Goal: Information Seeking & Learning: Learn about a topic

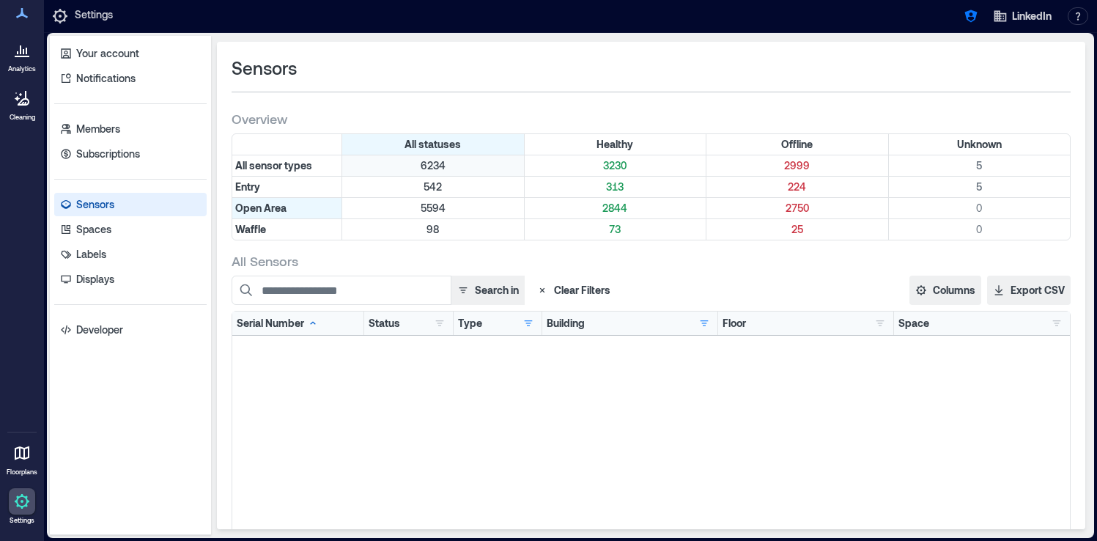
scroll to position [1651, 0]
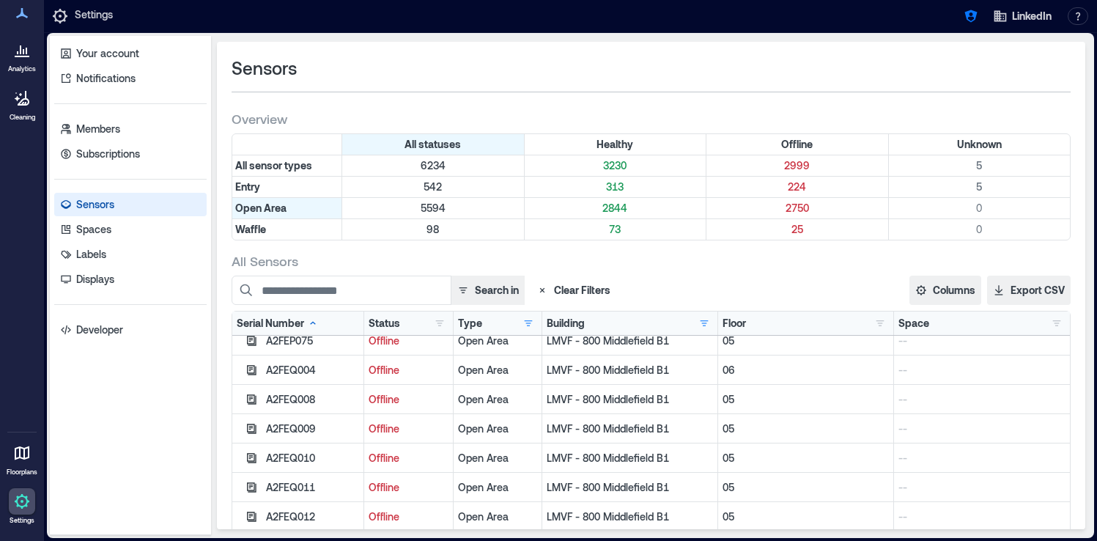
click at [21, 515] on link "Settings" at bounding box center [21, 506] width 35 height 45
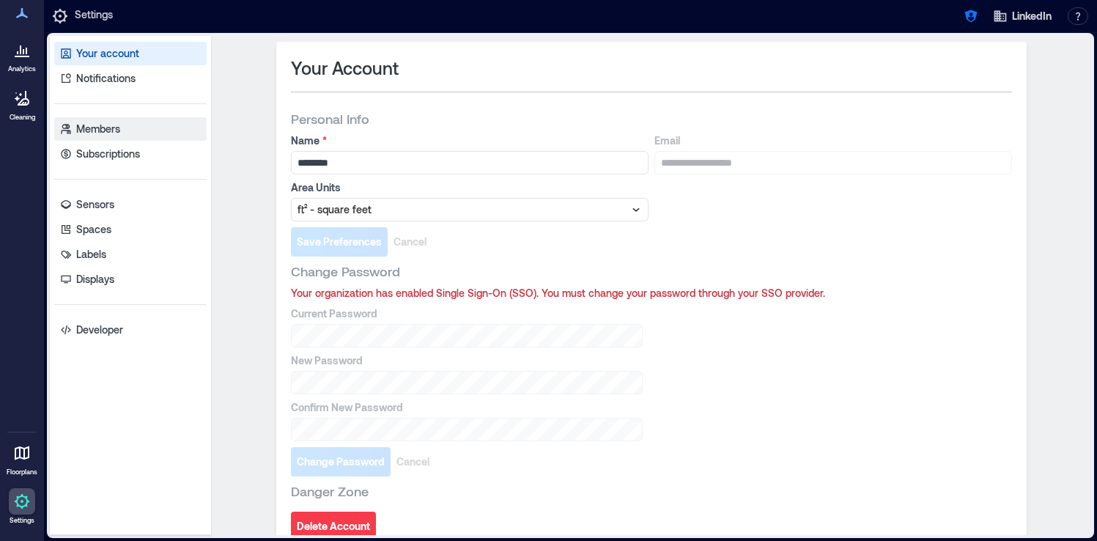
click at [129, 126] on link "Members" at bounding box center [130, 128] width 152 height 23
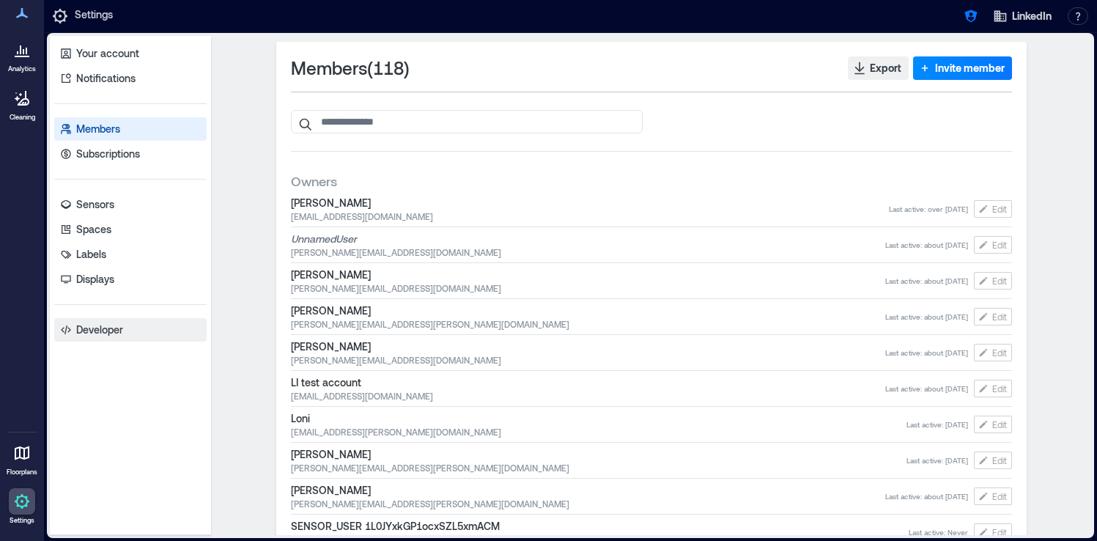
click at [111, 332] on p "Developer" at bounding box center [99, 329] width 47 height 15
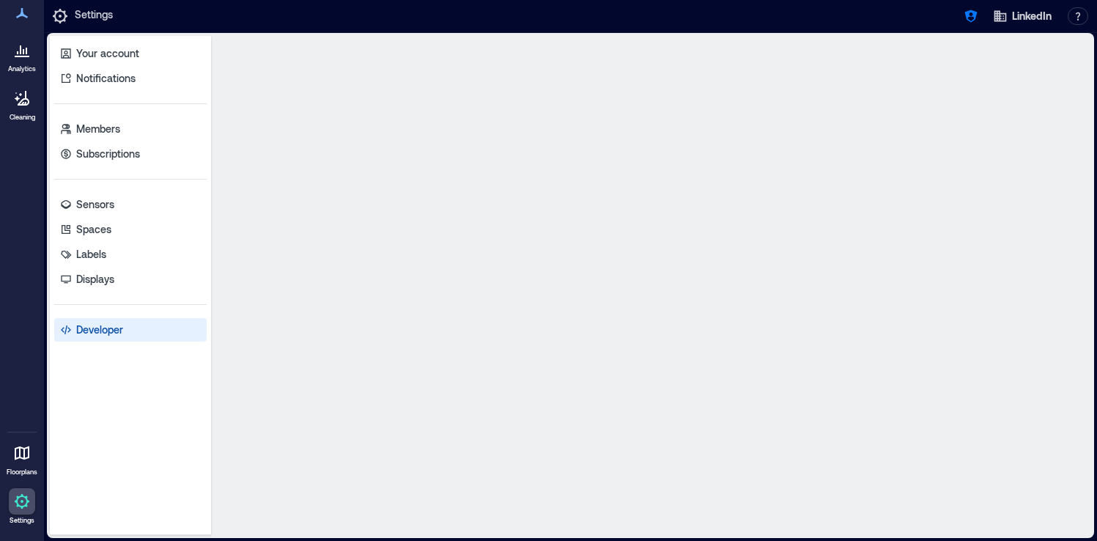
select select "*****"
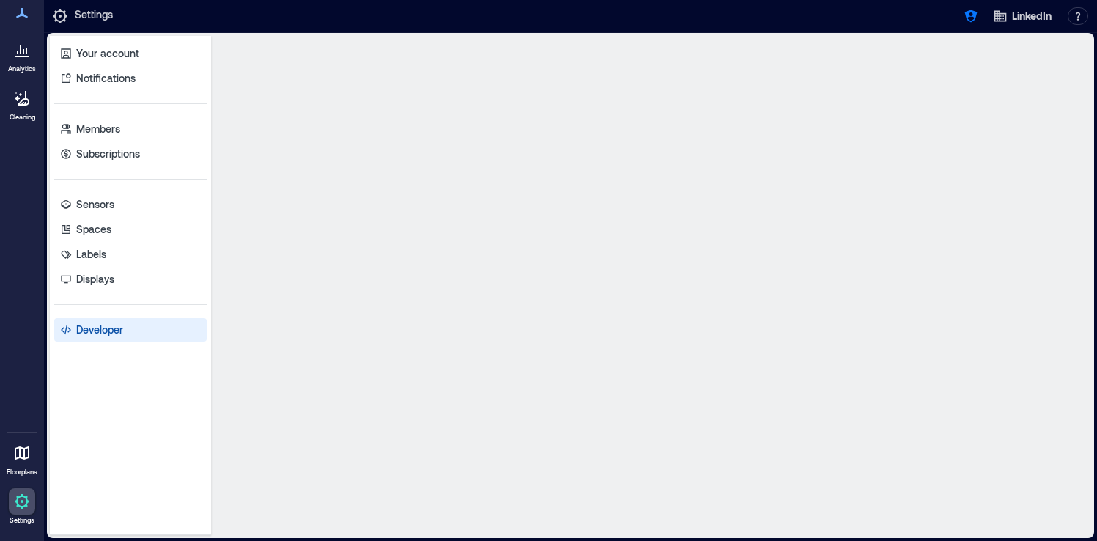
select select "*****"
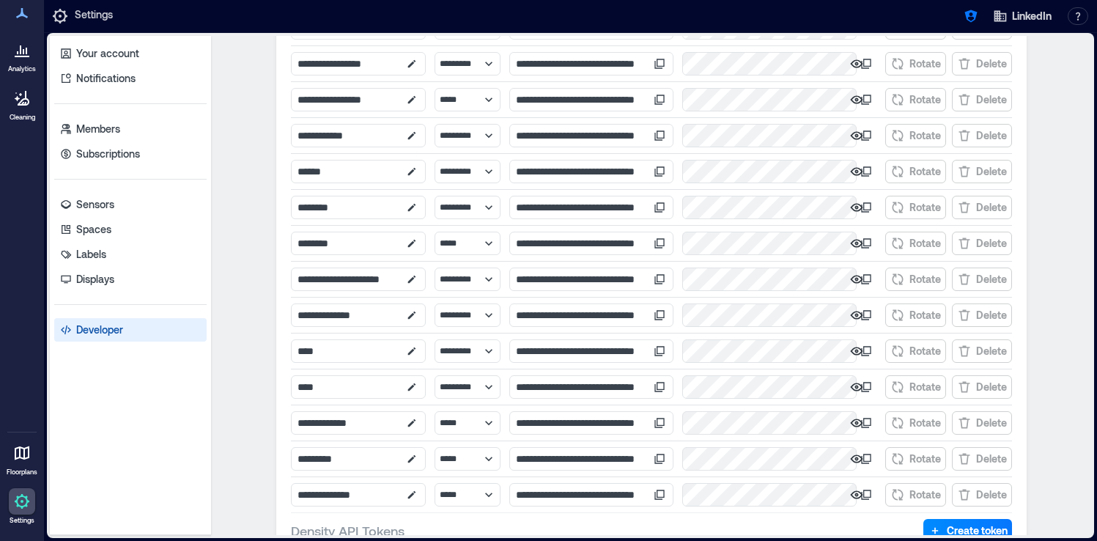
scroll to position [722, 0]
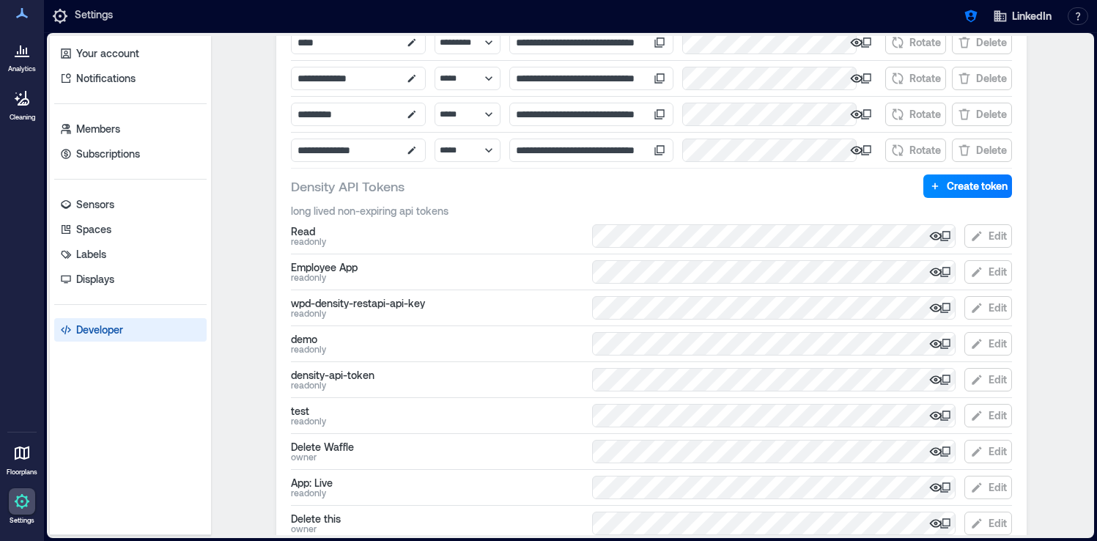
click at [945, 236] on icon at bounding box center [945, 236] width 12 height 12
click at [22, 63] on div at bounding box center [22, 50] width 26 height 26
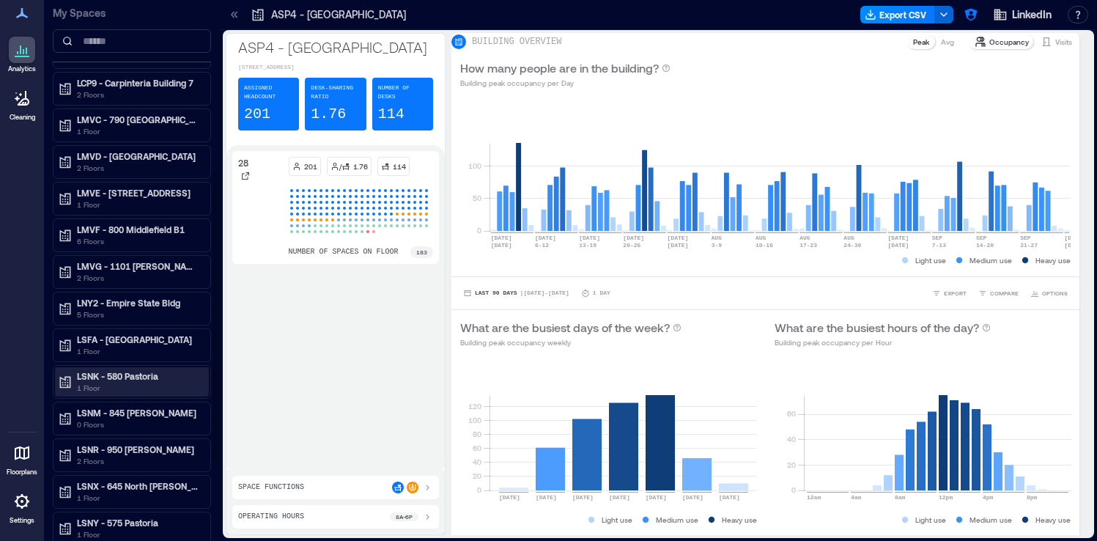
scroll to position [180, 0]
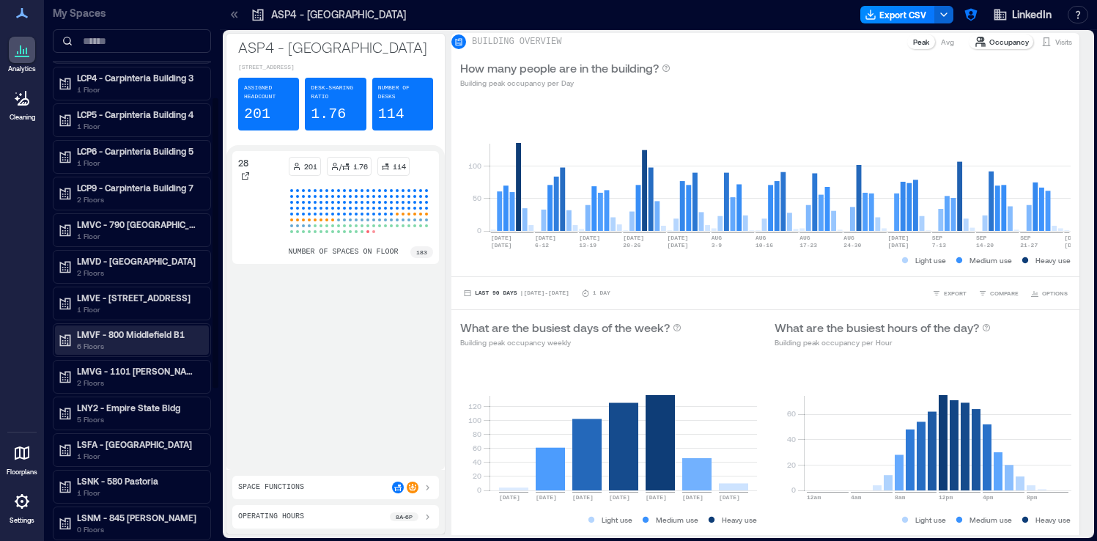
click at [166, 347] on p "6 Floors" at bounding box center [138, 346] width 123 height 12
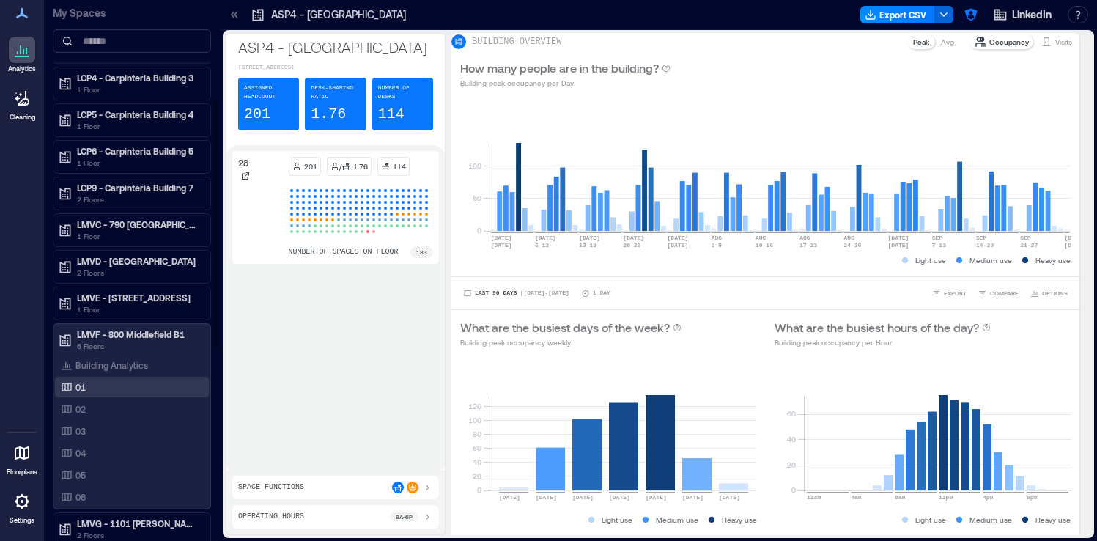
click at [120, 389] on div "01" at bounding box center [129, 387] width 142 height 15
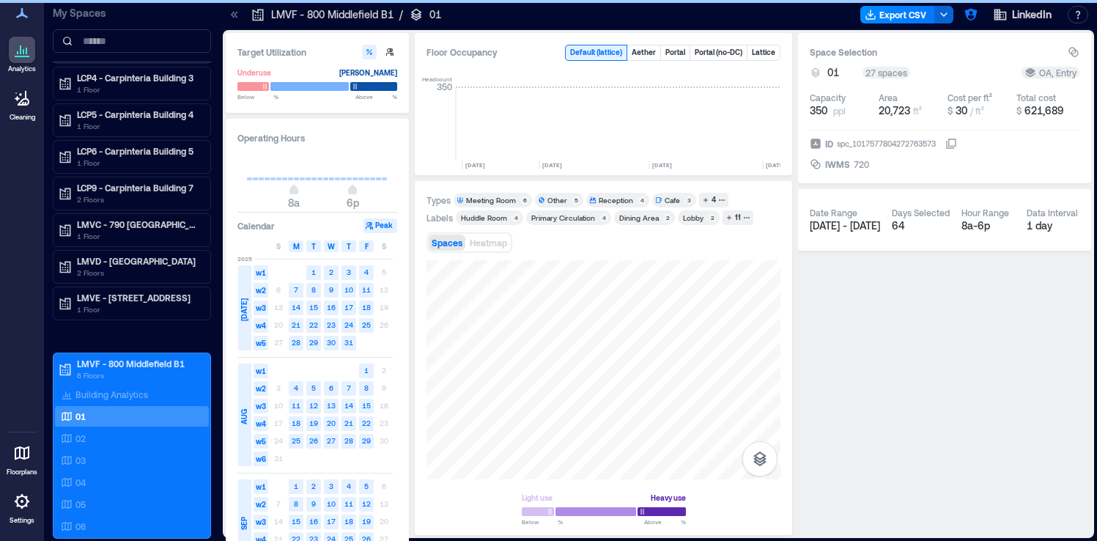
scroll to position [0, 4433]
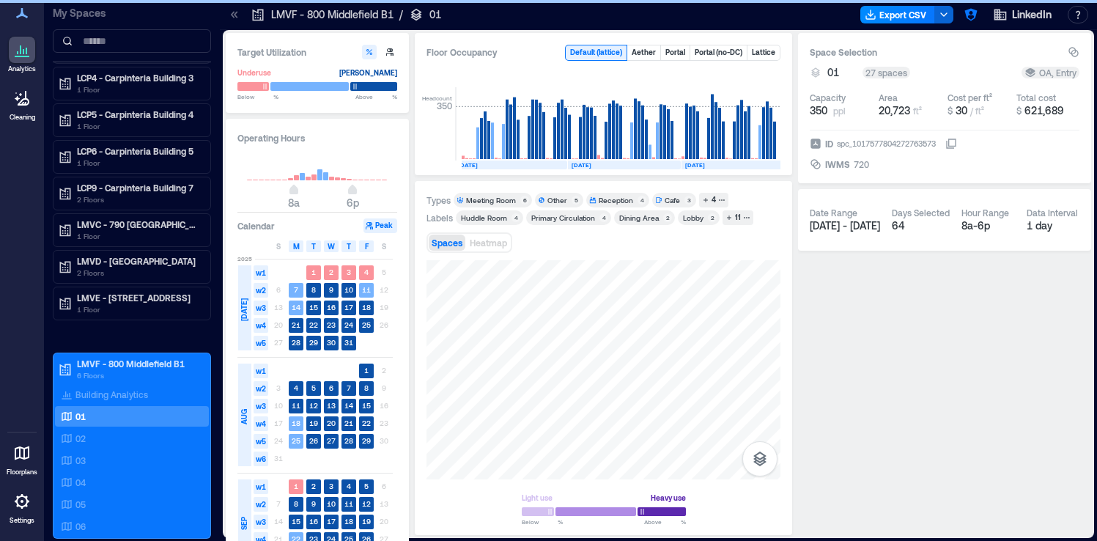
click at [955, 141] on icon at bounding box center [951, 144] width 12 height 12
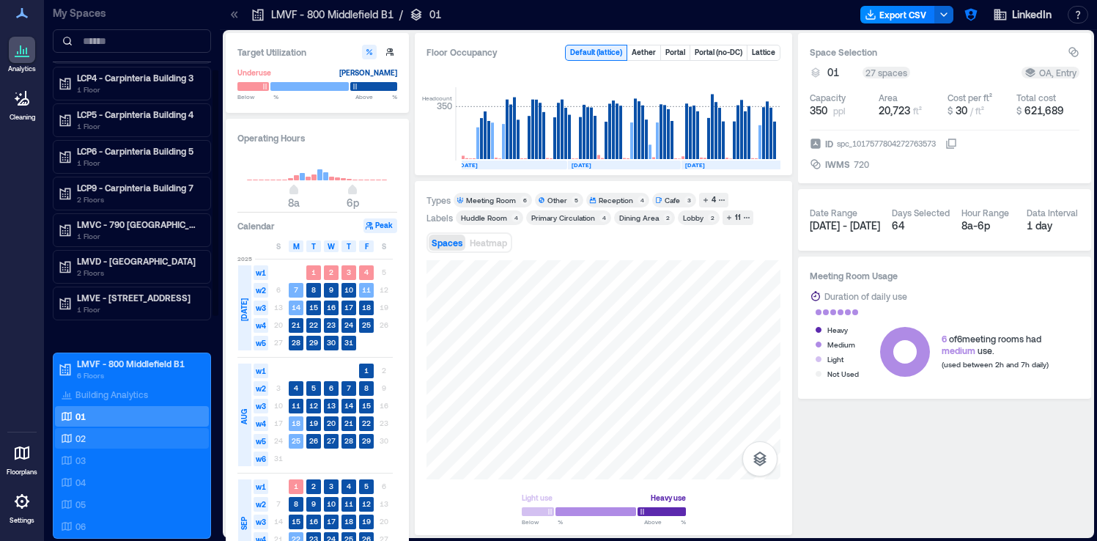
click at [106, 438] on div "02" at bounding box center [129, 438] width 142 height 15
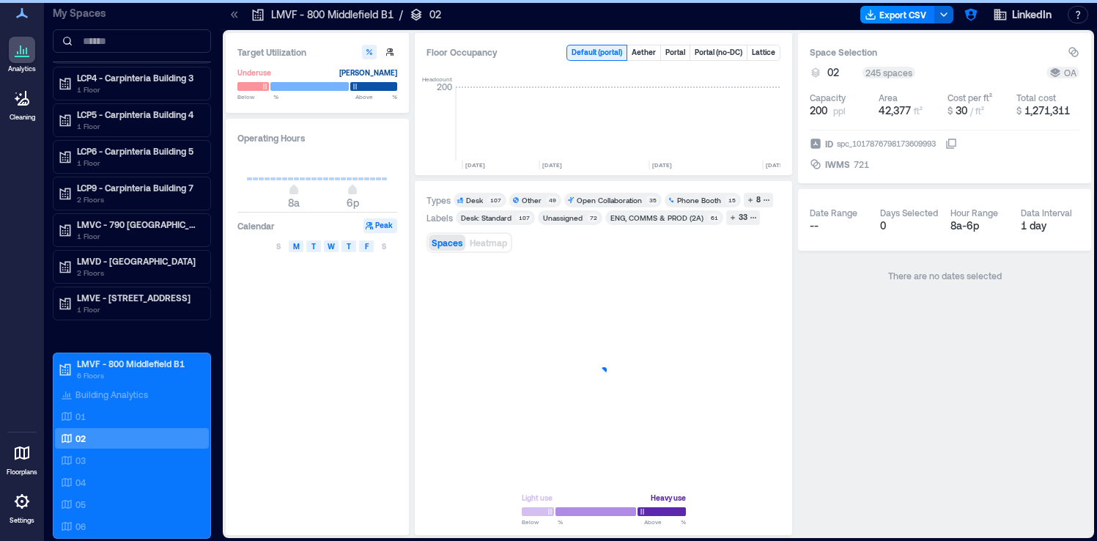
scroll to position [0, 4440]
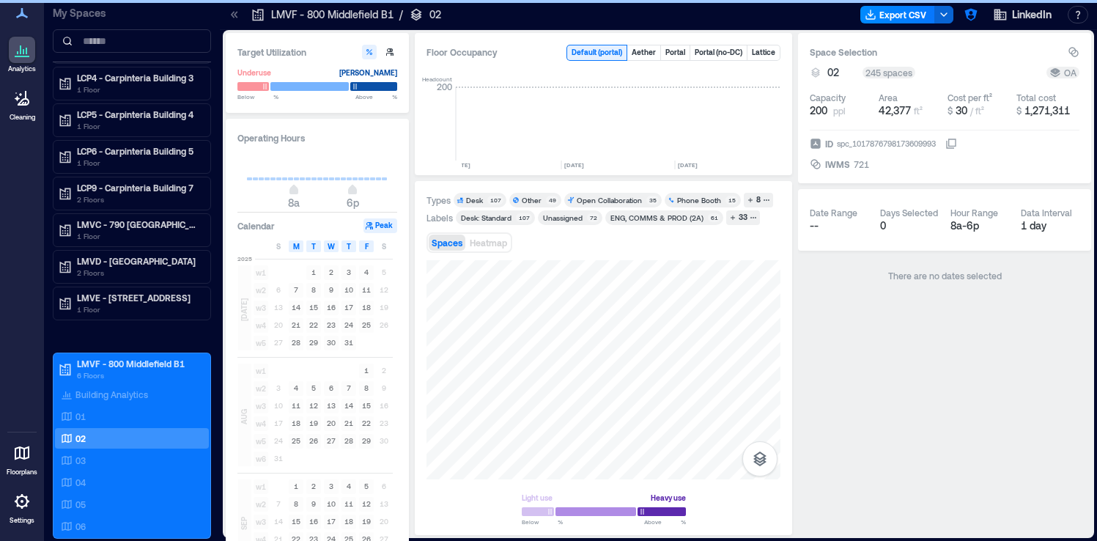
click at [955, 141] on icon at bounding box center [951, 144] width 12 height 12
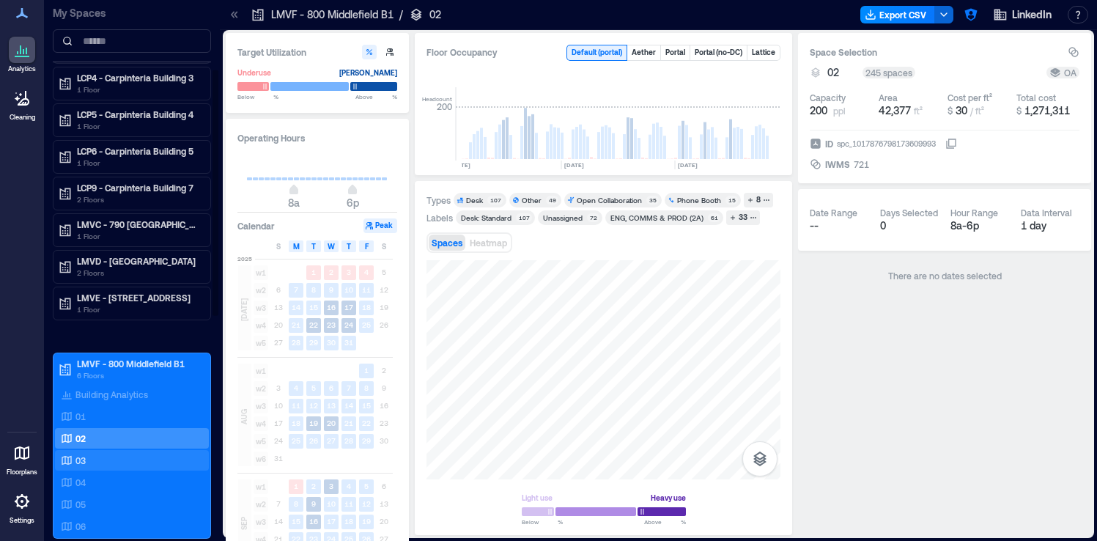
click at [149, 453] on div "03" at bounding box center [129, 460] width 142 height 15
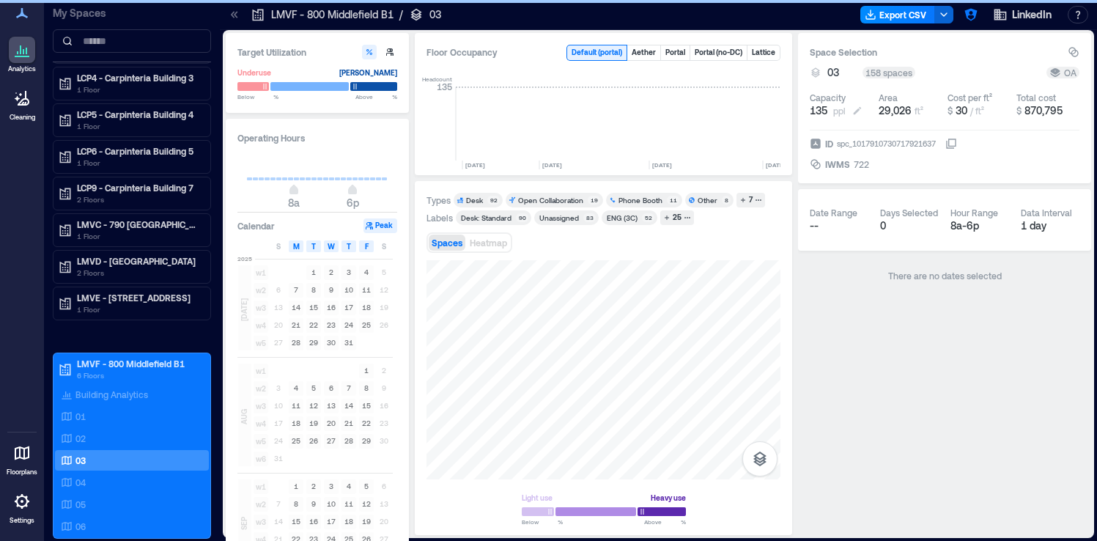
scroll to position [0, 4440]
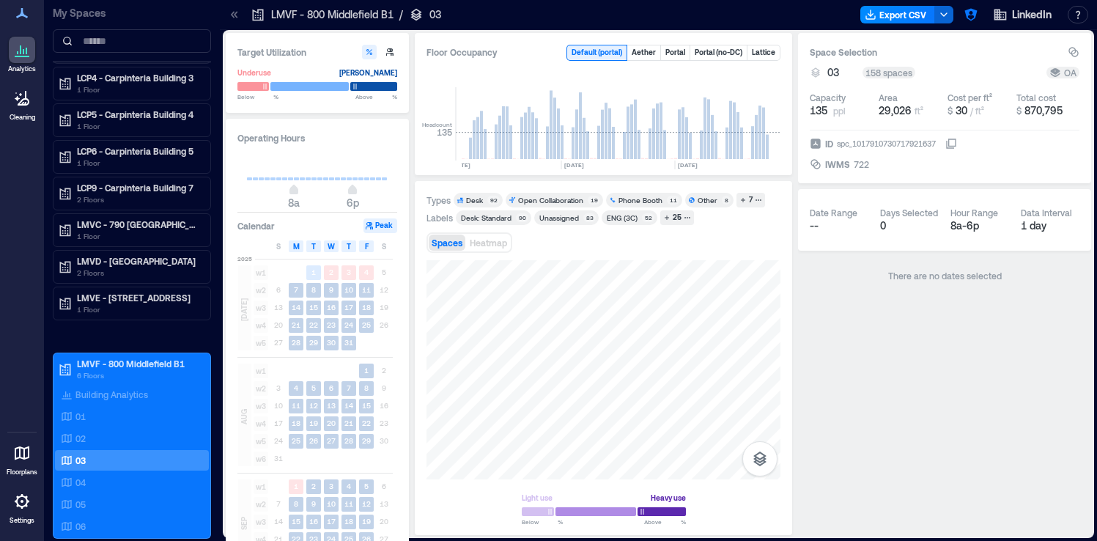
click at [957, 147] on icon at bounding box center [951, 144] width 12 height 12
click at [106, 488] on div "04" at bounding box center [129, 482] width 142 height 15
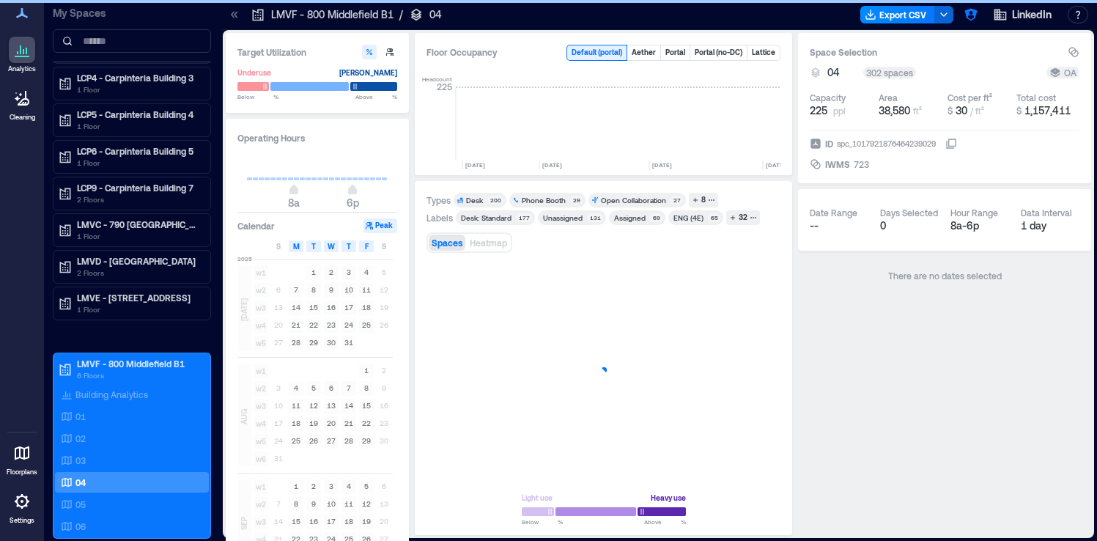
scroll to position [0, 4440]
click at [957, 144] on icon at bounding box center [951, 144] width 12 height 12
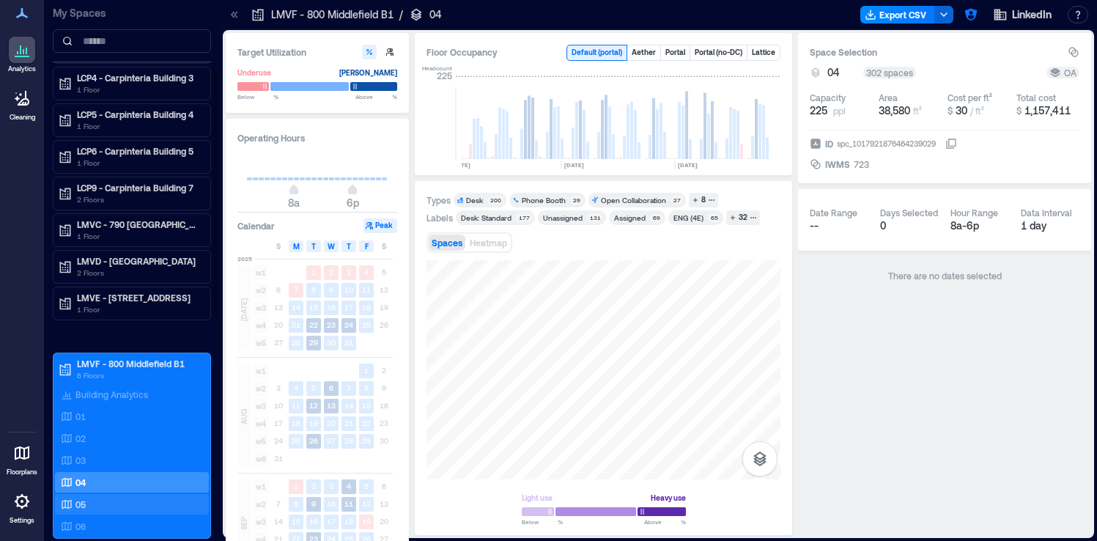
click at [136, 500] on div "05" at bounding box center [129, 504] width 142 height 15
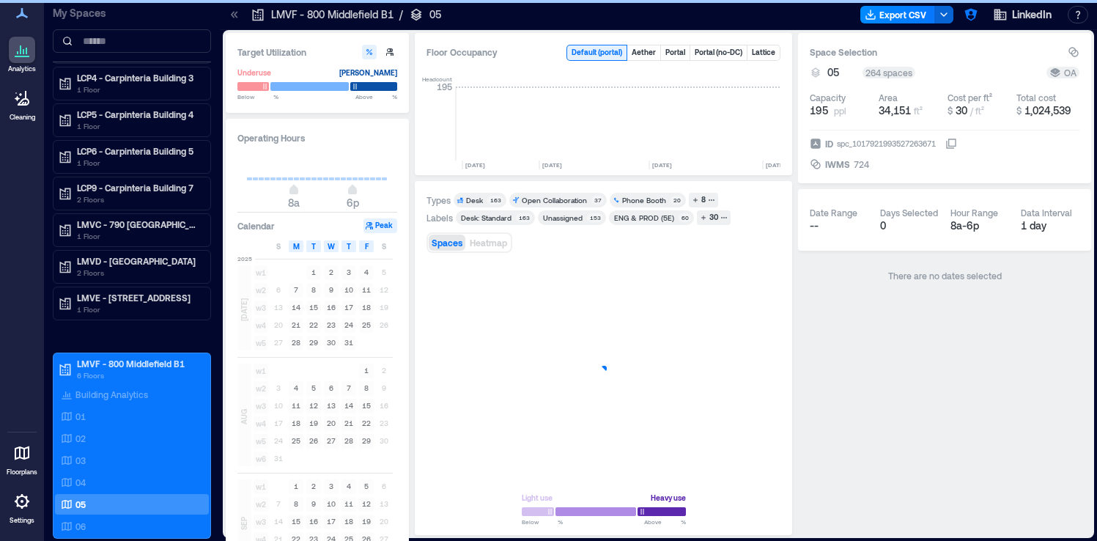
scroll to position [0, 4440]
click at [957, 143] on icon at bounding box center [951, 144] width 12 height 12
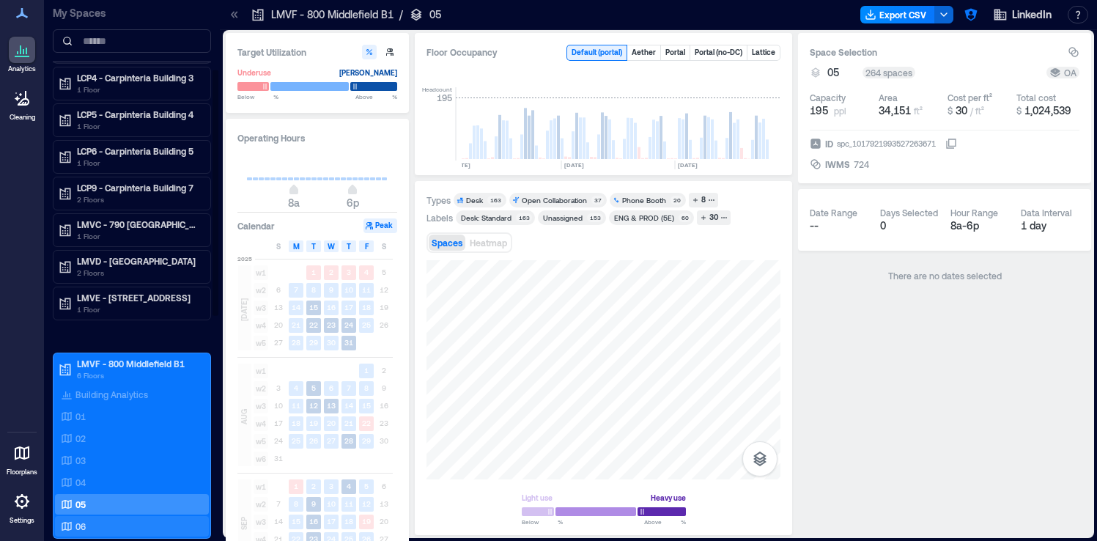
click at [106, 527] on div "06" at bounding box center [129, 526] width 142 height 15
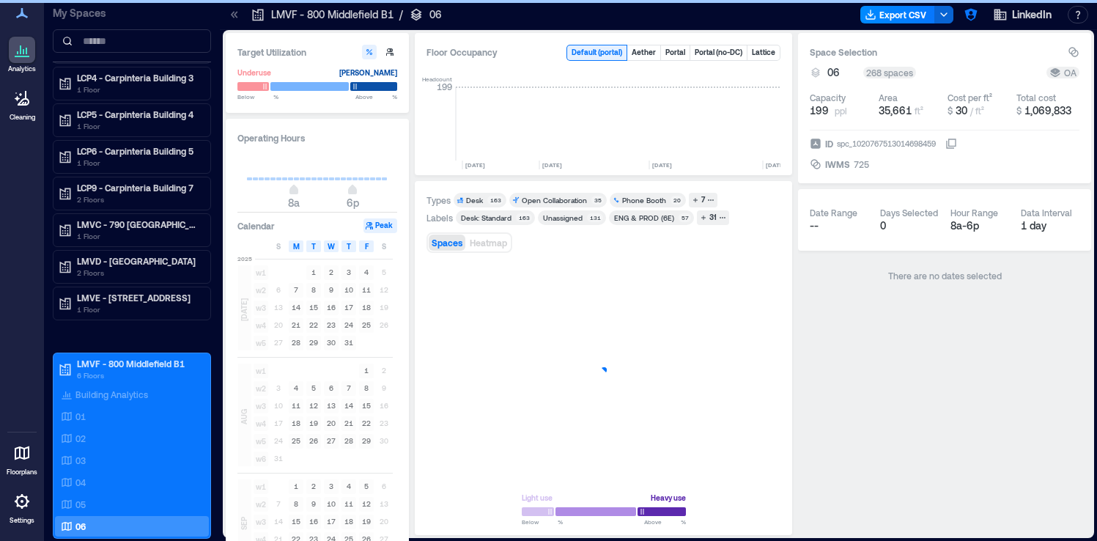
scroll to position [0, 4440]
click at [957, 142] on icon at bounding box center [951, 144] width 12 height 12
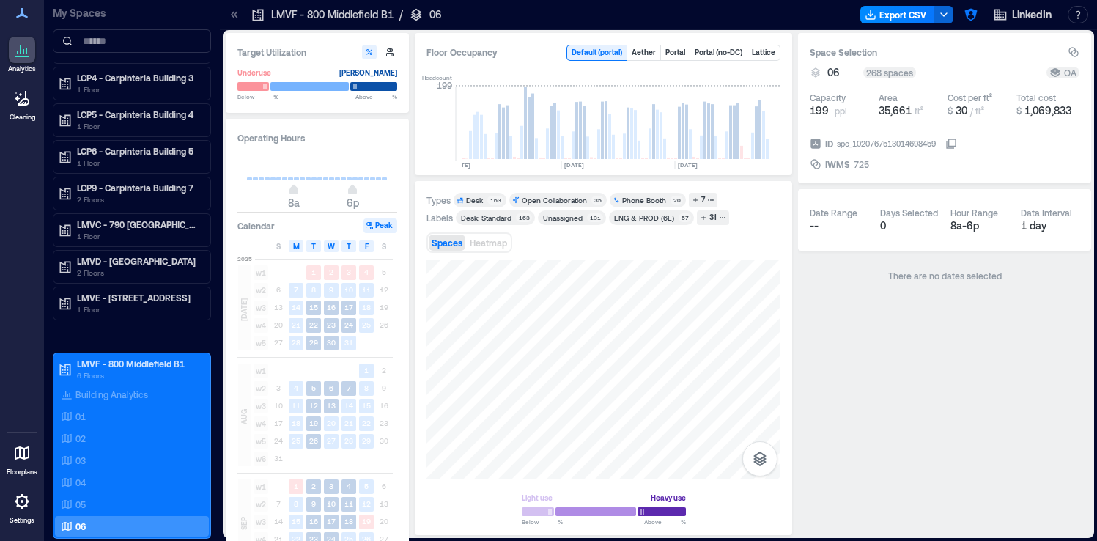
click at [957, 143] on icon at bounding box center [951, 144] width 12 height 12
click at [133, 431] on div "02" at bounding box center [129, 438] width 142 height 15
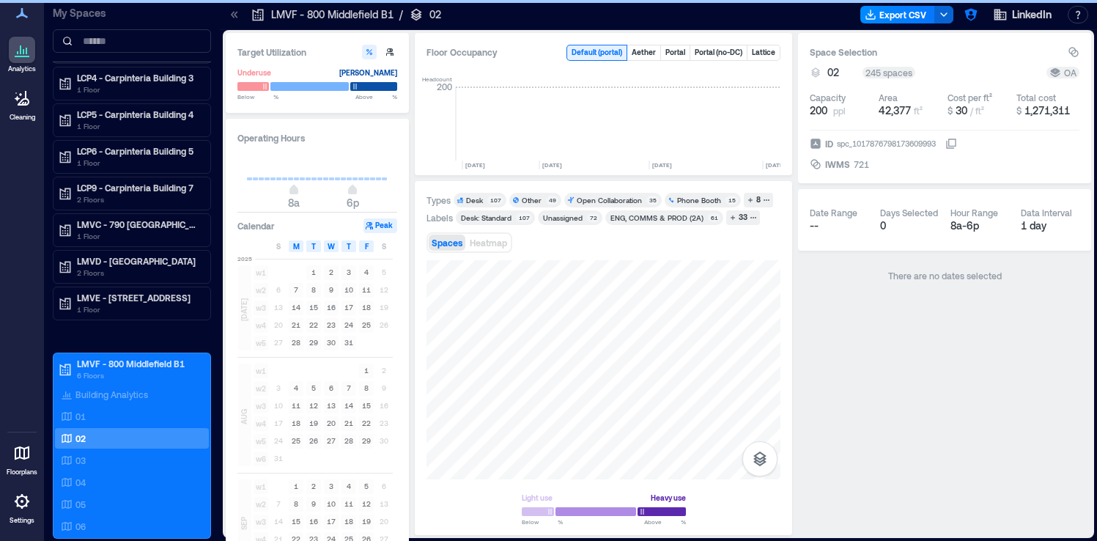
scroll to position [0, 4440]
click at [957, 145] on icon at bounding box center [951, 144] width 12 height 12
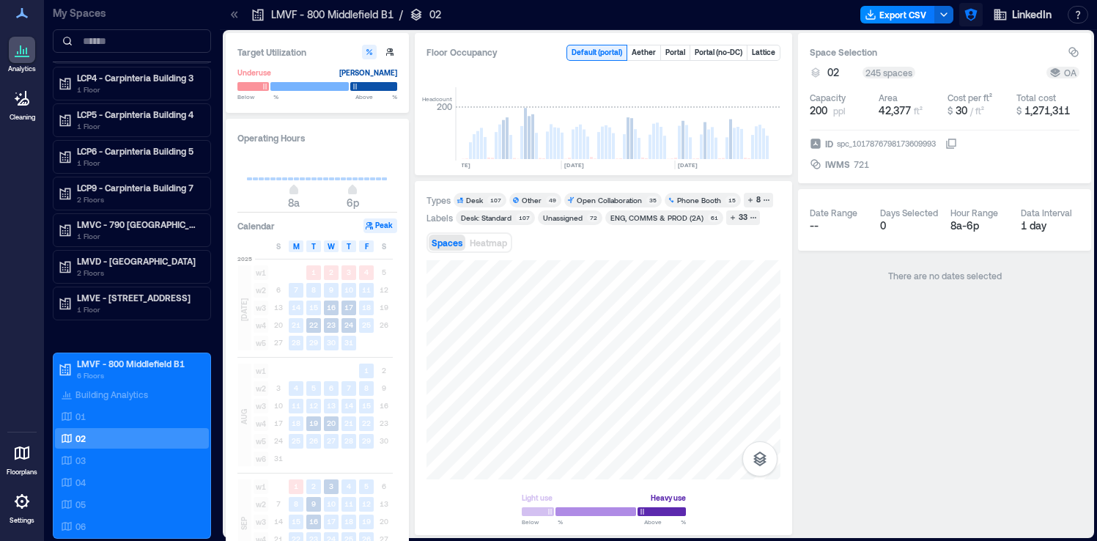
click at [968, 19] on icon "button" at bounding box center [970, 15] width 12 height 12
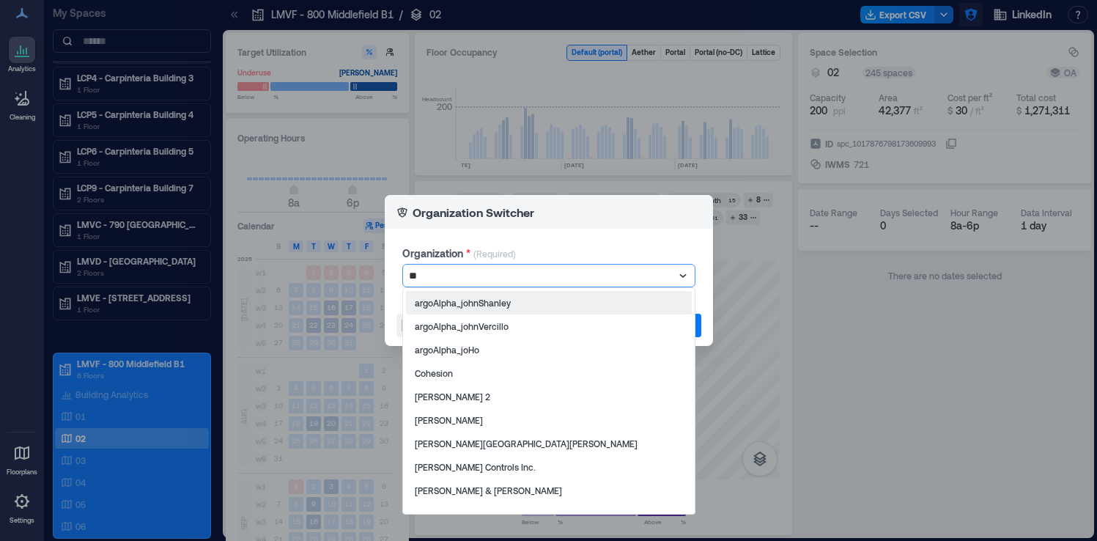
type input "*"
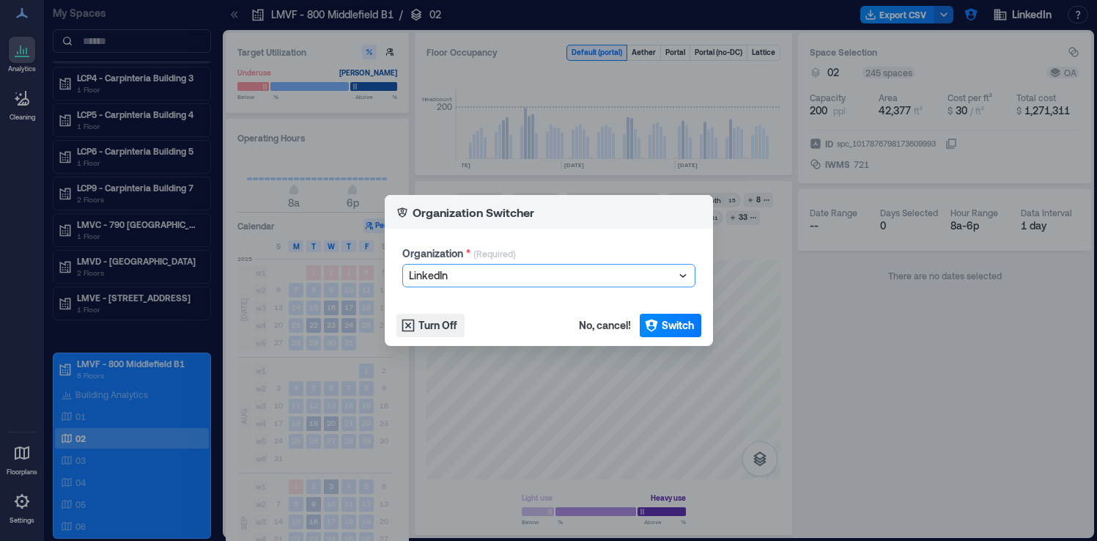
click at [470, 277] on div at bounding box center [541, 276] width 265 height 18
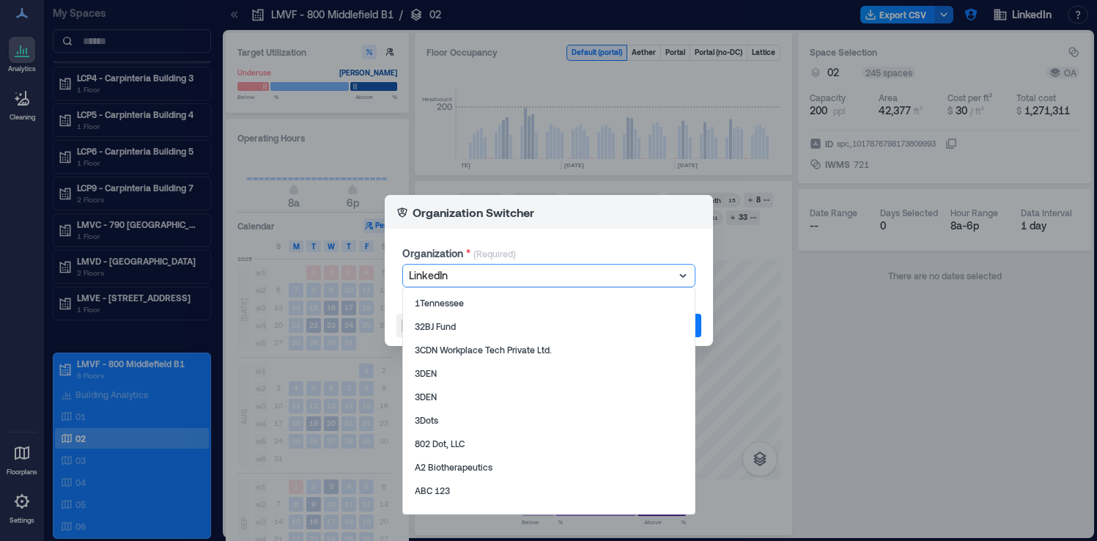
paste input "**********"
type input "**********"
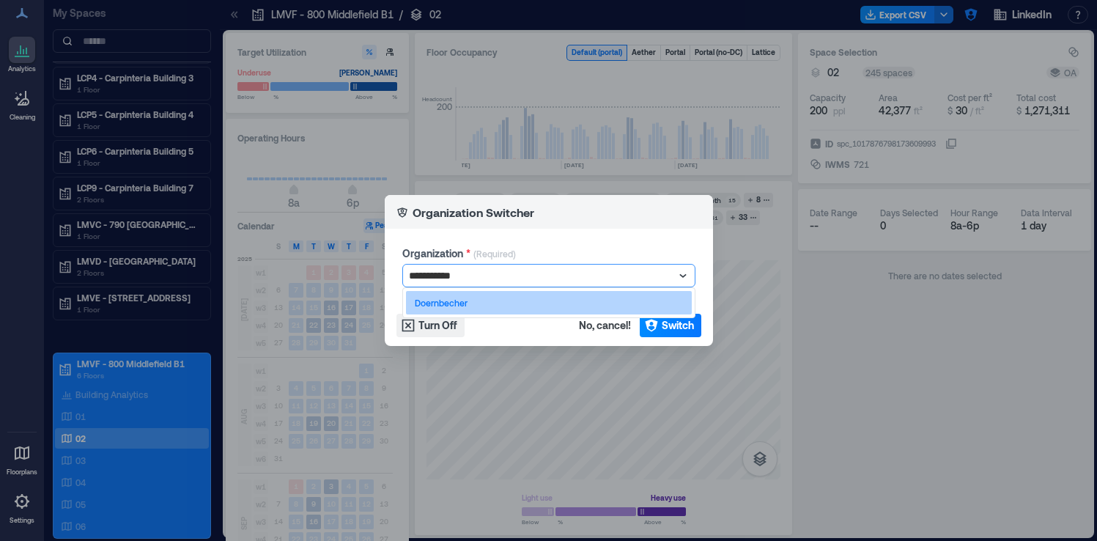
click at [529, 303] on div "Doernbecher" at bounding box center [549, 302] width 286 height 23
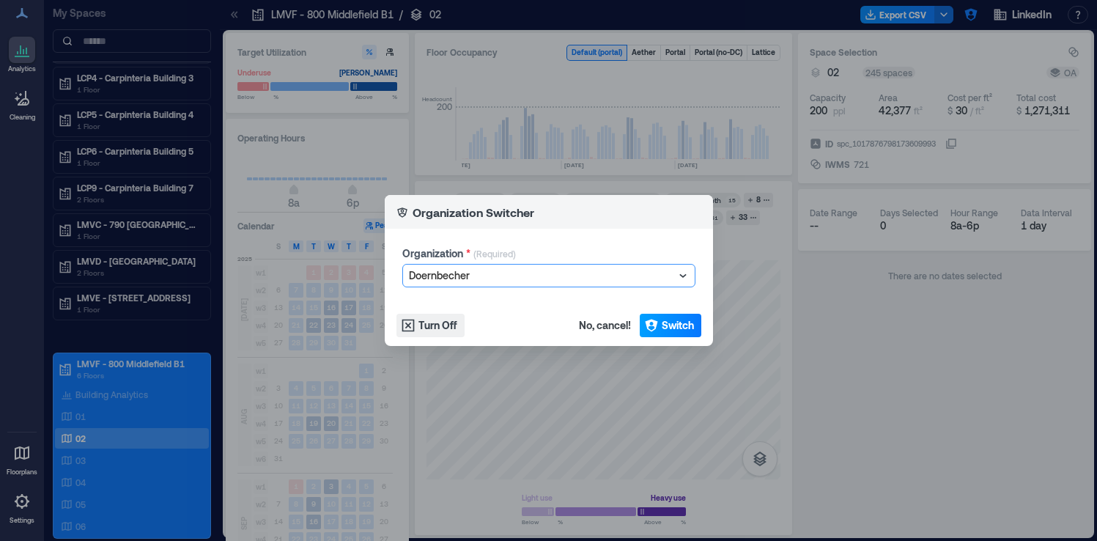
click at [665, 323] on span "Switch" at bounding box center [678, 325] width 32 height 15
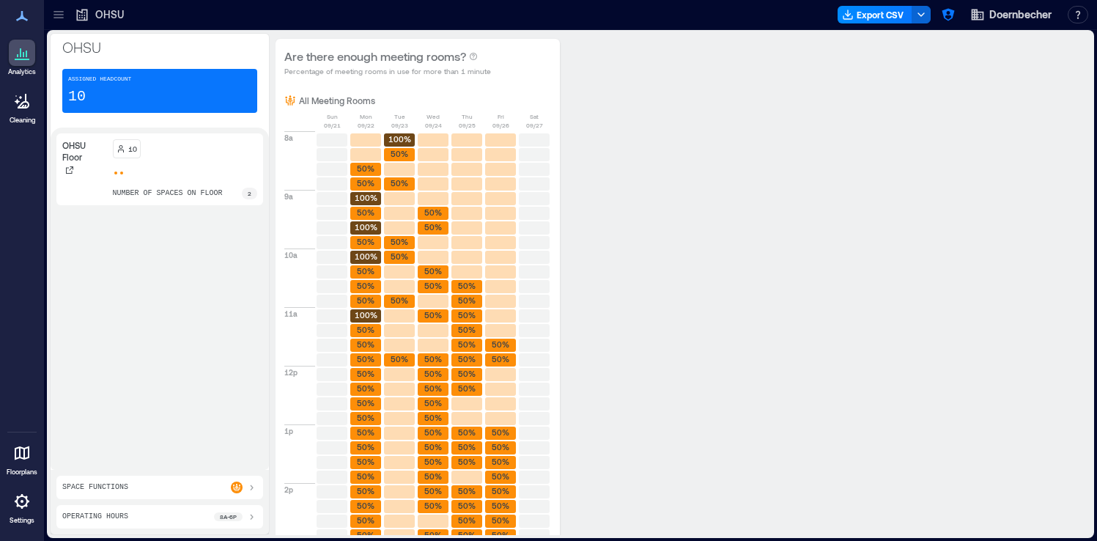
click at [25, 502] on icon at bounding box center [22, 501] width 18 height 18
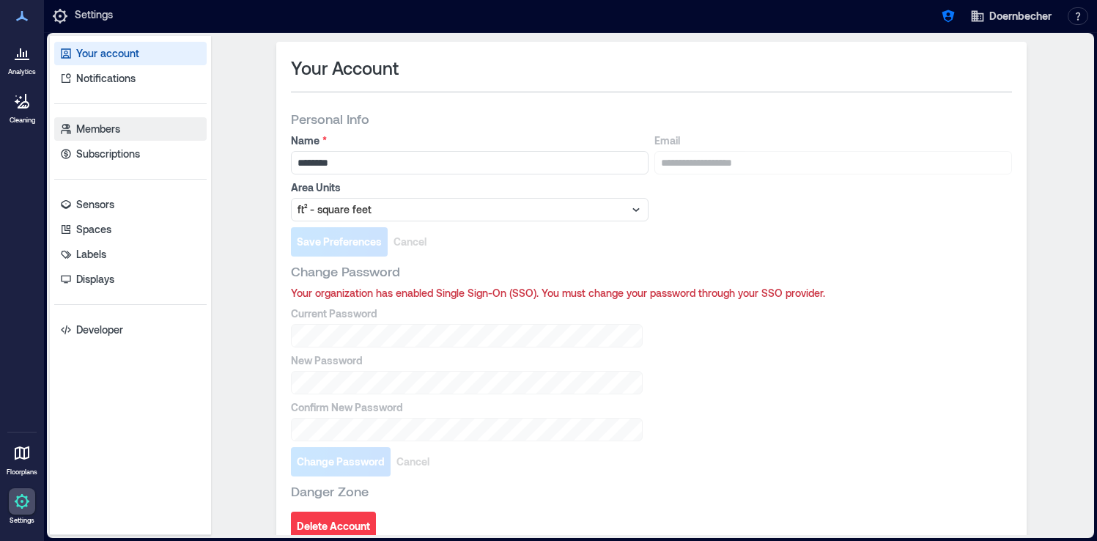
click at [127, 130] on link "Members" at bounding box center [130, 128] width 152 height 23
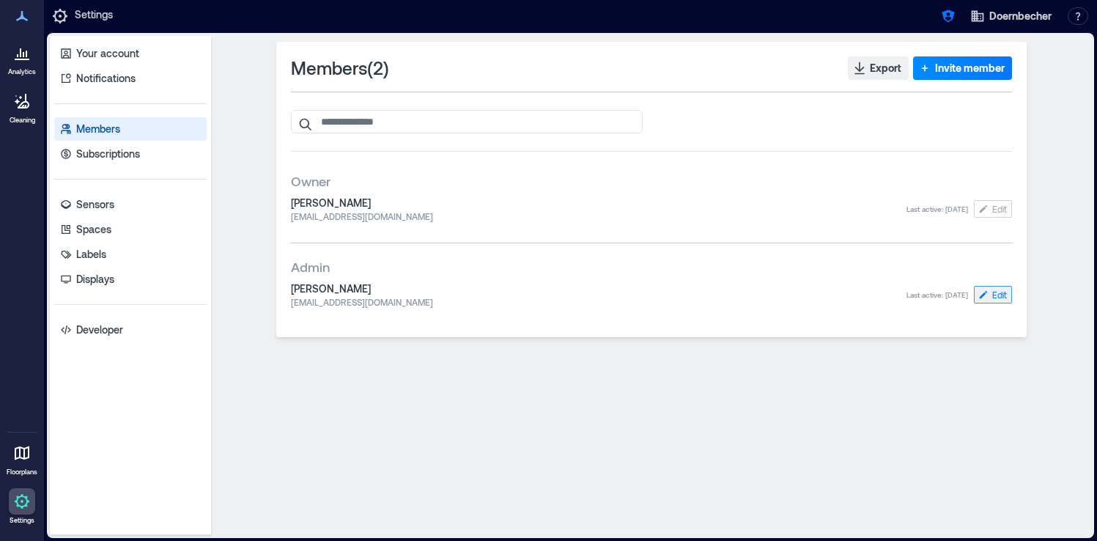
click at [997, 295] on span "Edit" at bounding box center [999, 295] width 15 height 12
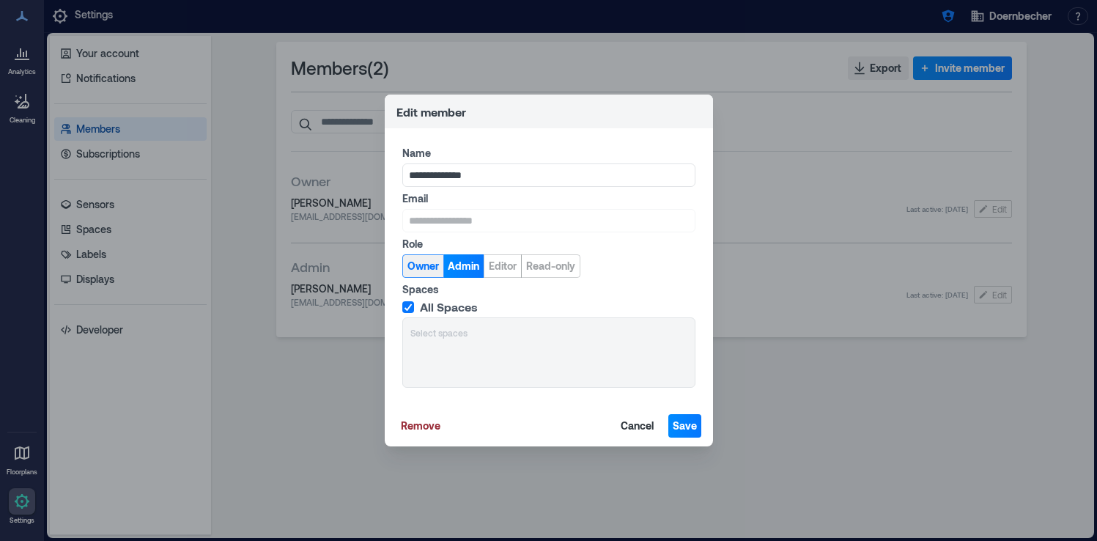
click at [426, 265] on span "Owner" at bounding box center [423, 266] width 32 height 15
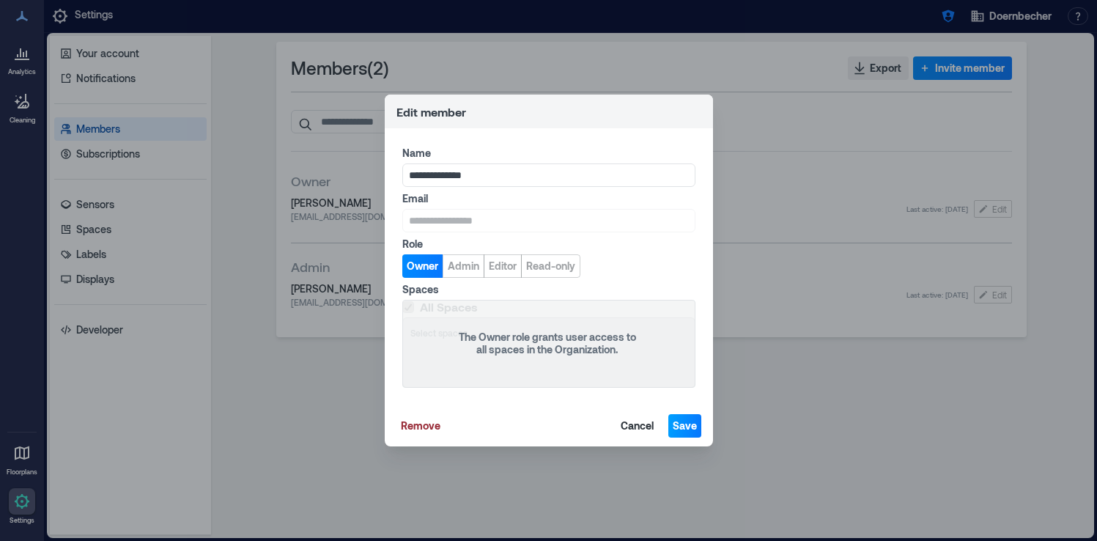
click at [685, 424] on span "Save" at bounding box center [685, 425] width 24 height 15
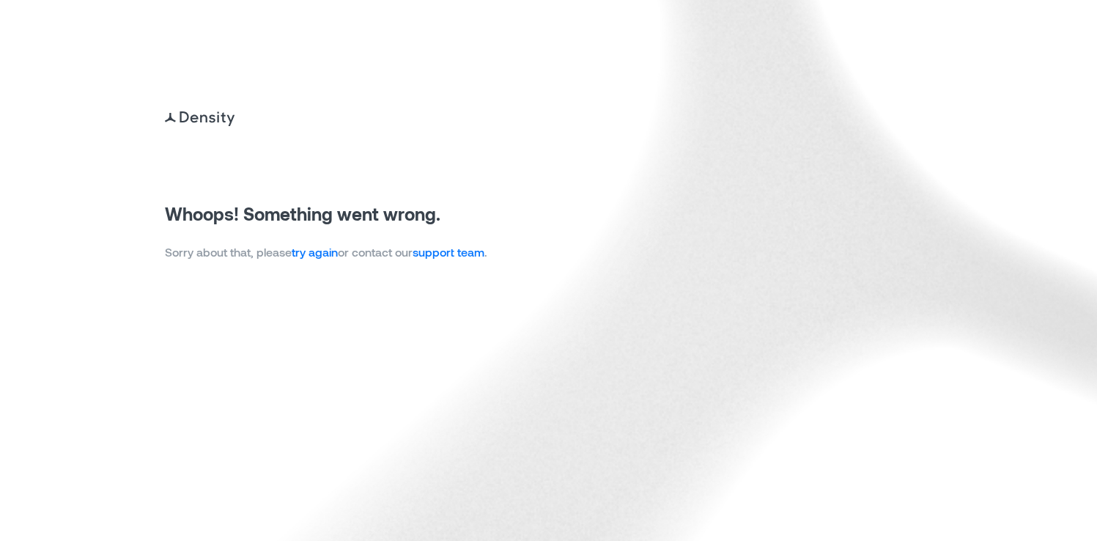
click at [321, 254] on link "try again" at bounding box center [315, 252] width 46 height 14
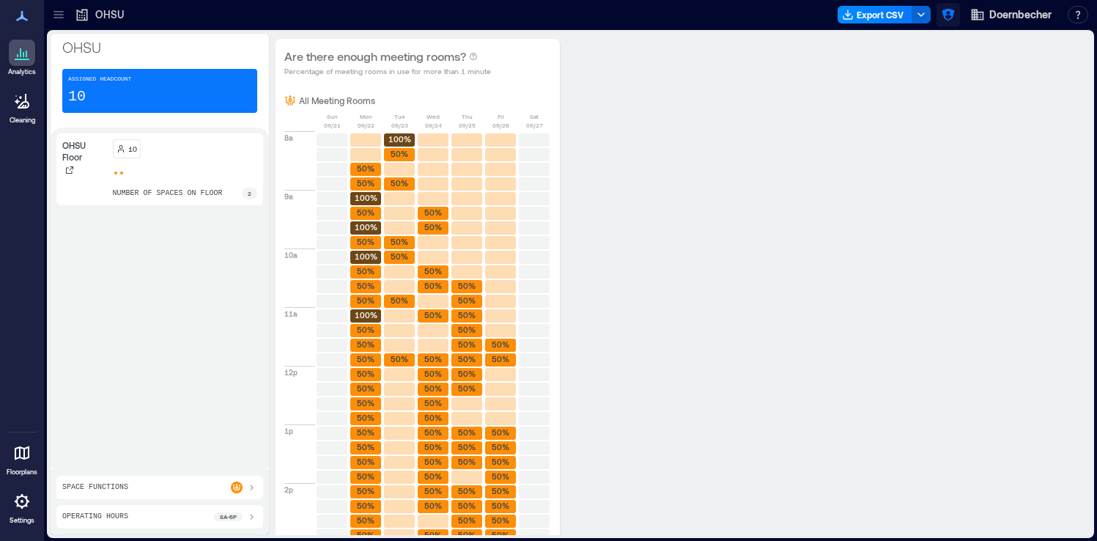
click at [950, 15] on icon "button" at bounding box center [947, 15] width 12 height 12
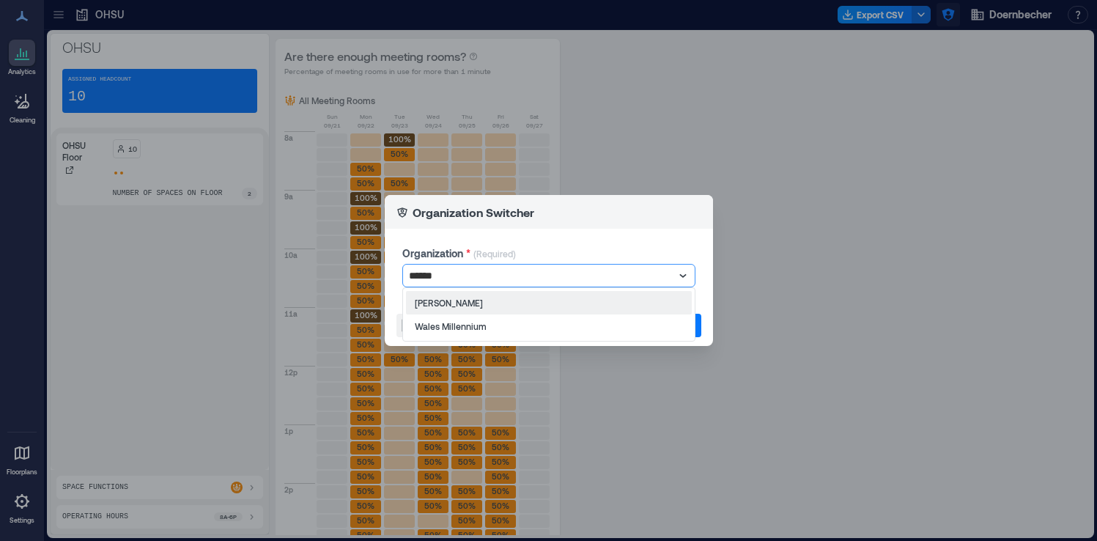
type input "*******"
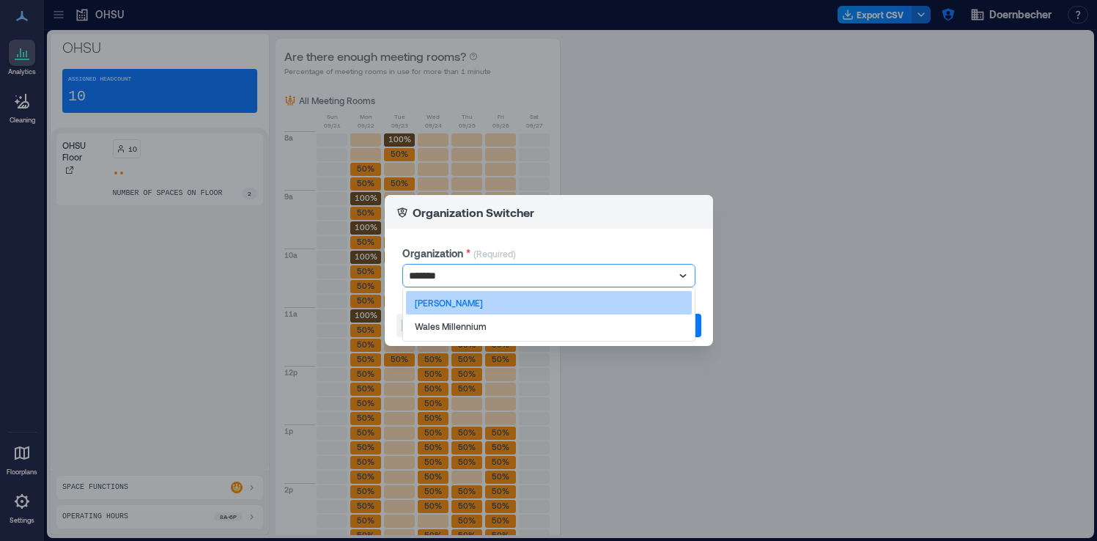
click at [582, 300] on div "Les Mills" at bounding box center [549, 302] width 286 height 23
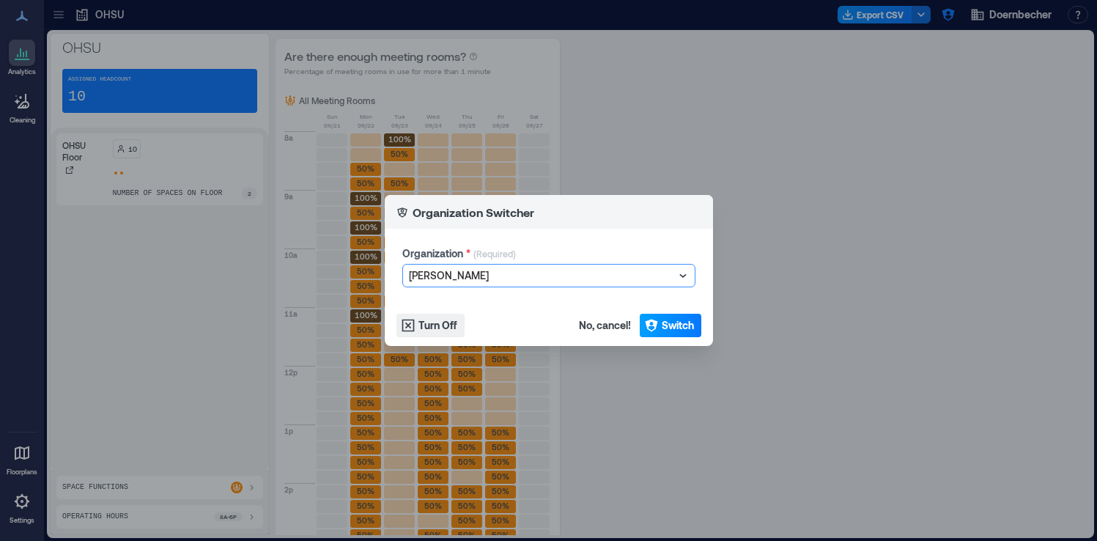
click at [658, 316] on button "Switch" at bounding box center [671, 325] width 62 height 23
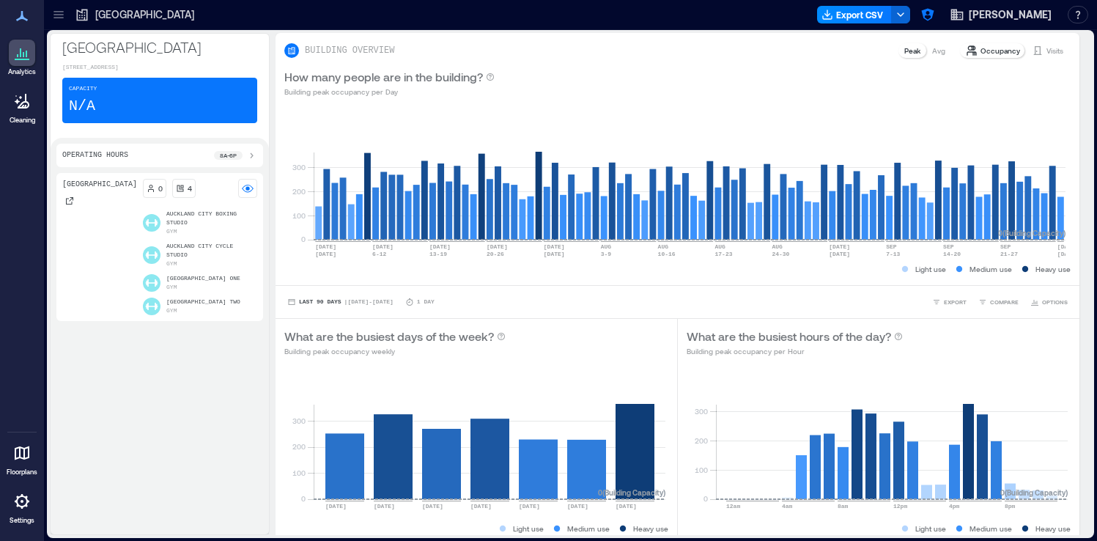
click at [56, 19] on icon at bounding box center [58, 14] width 15 height 15
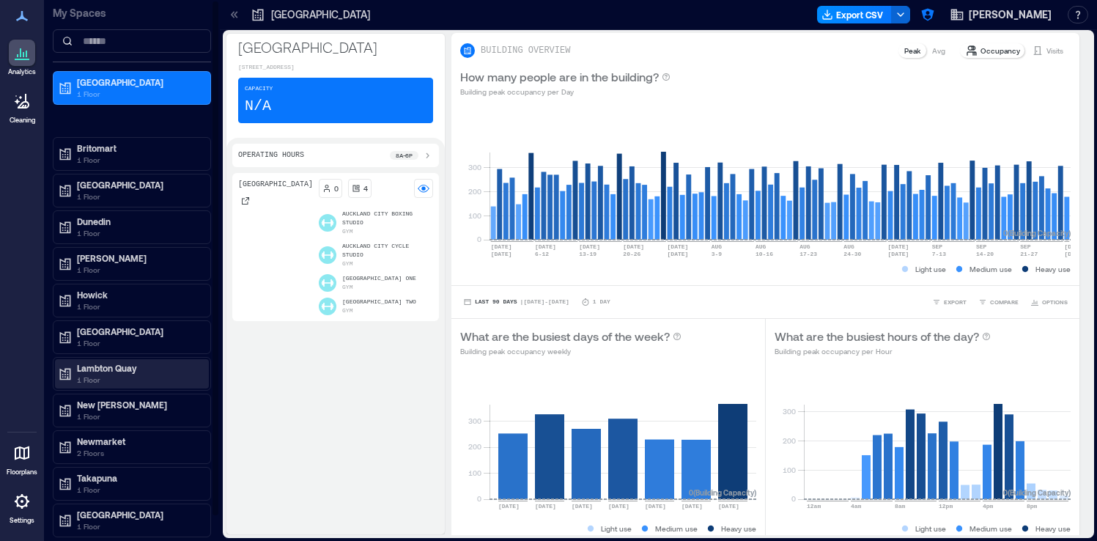
scroll to position [26, 0]
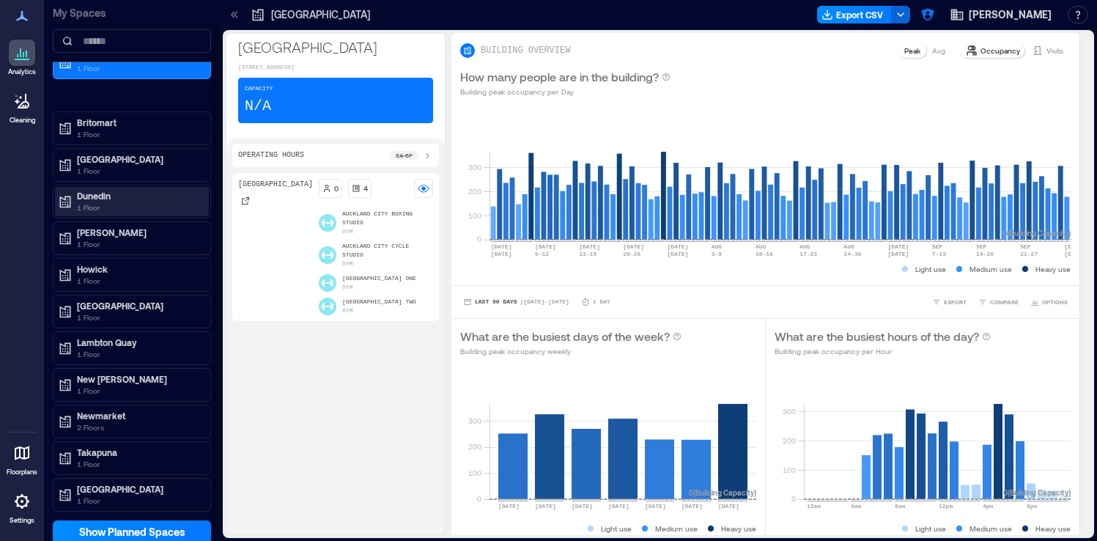
click at [157, 200] on p "Dunedin" at bounding box center [138, 196] width 123 height 12
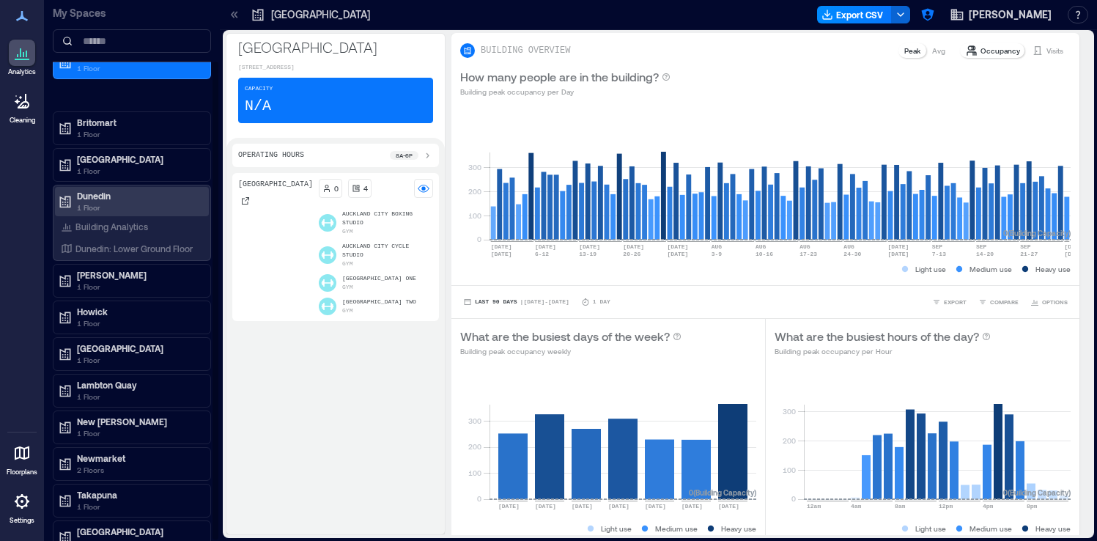
scroll to position [68, 0]
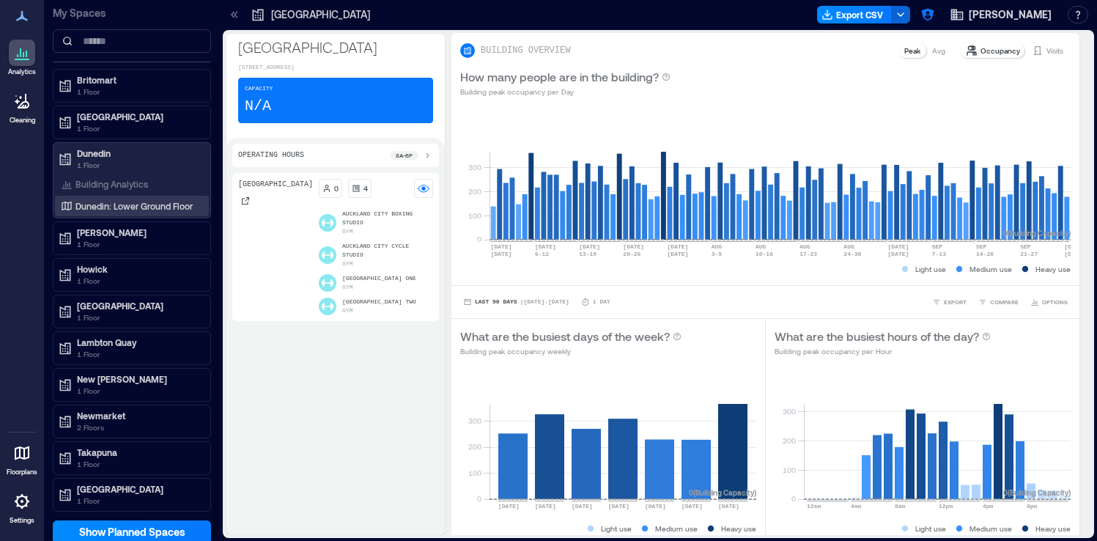
click at [164, 209] on p "Dunedin: Lower Ground Floor" at bounding box center [133, 206] width 117 height 12
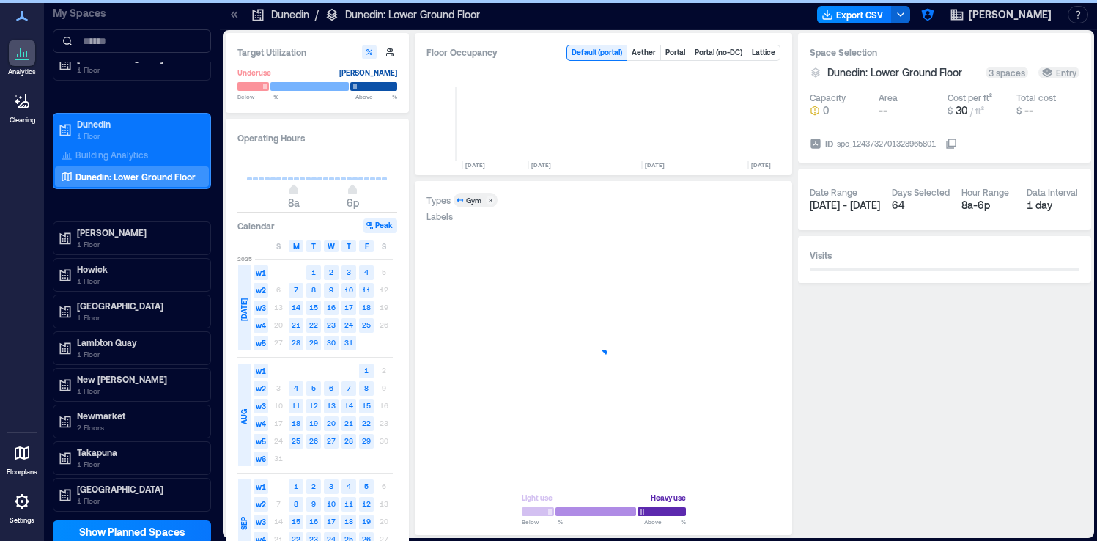
scroll to position [0, 2077]
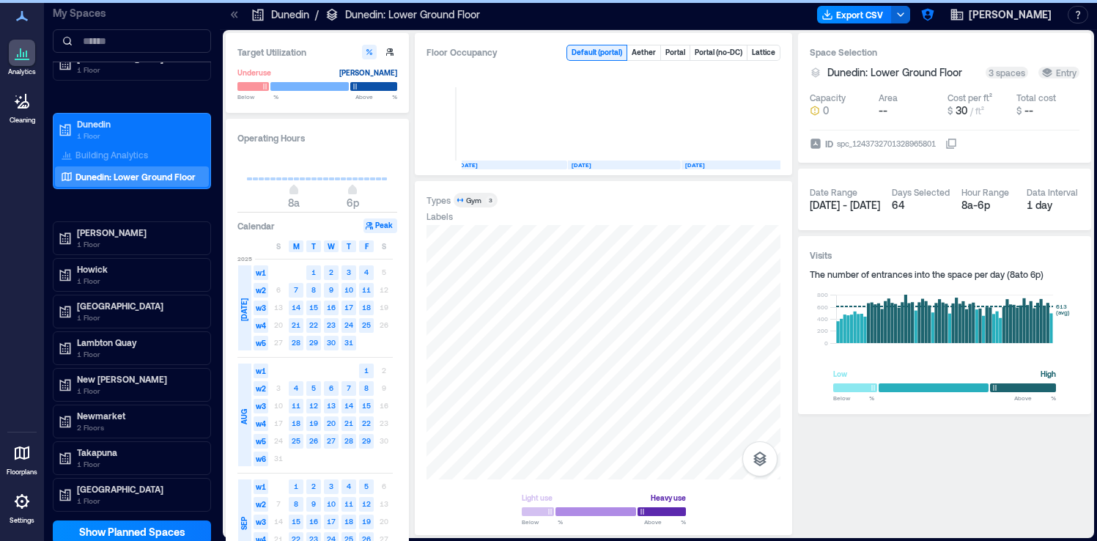
click at [229, 16] on icon at bounding box center [234, 14] width 15 height 15
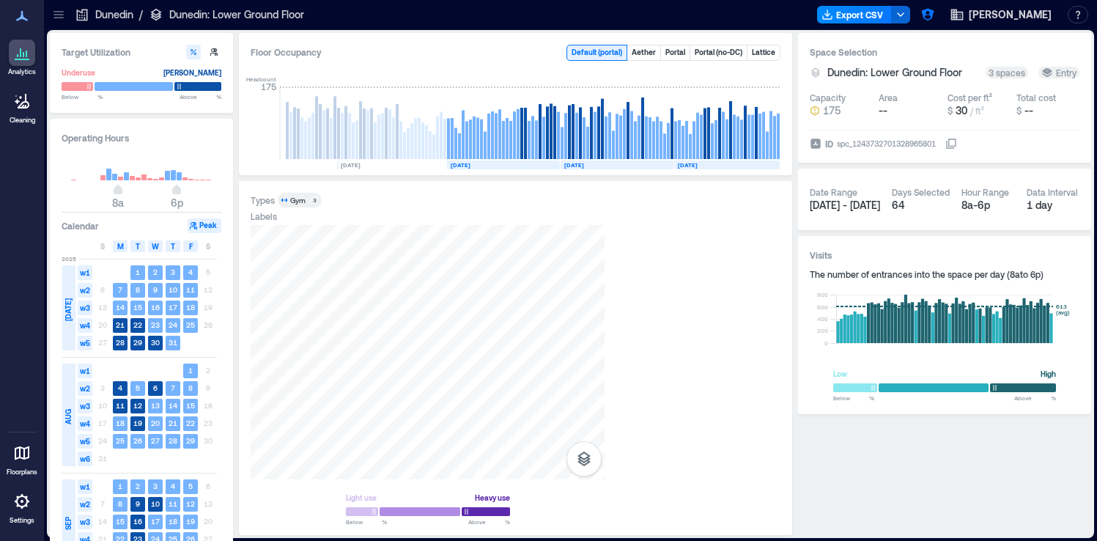
scroll to position [0, 1909]
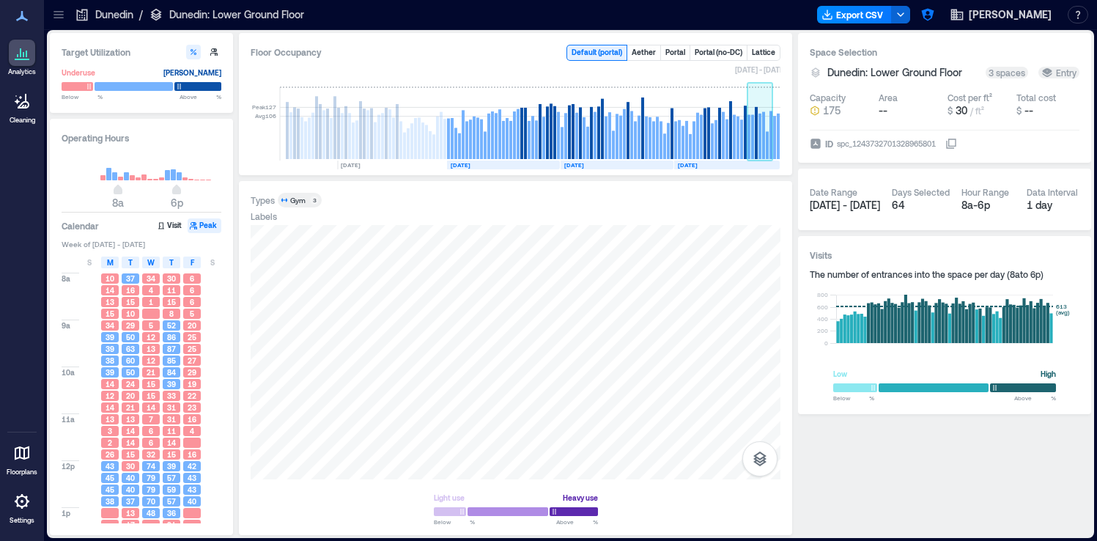
click at [764, 136] on rect at bounding box center [763, 135] width 3 height 47
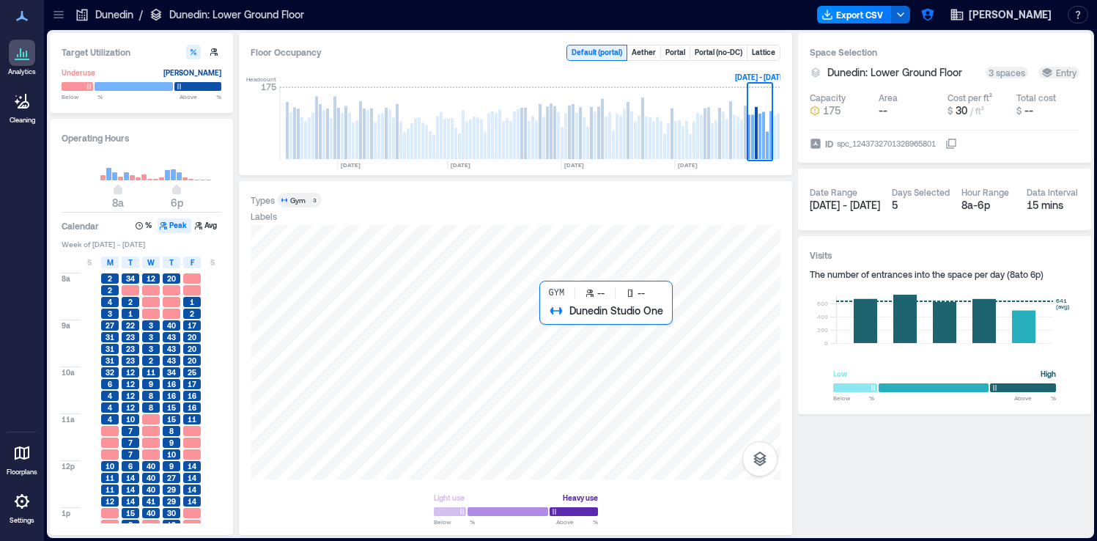
click at [575, 336] on div at bounding box center [516, 352] width 530 height 254
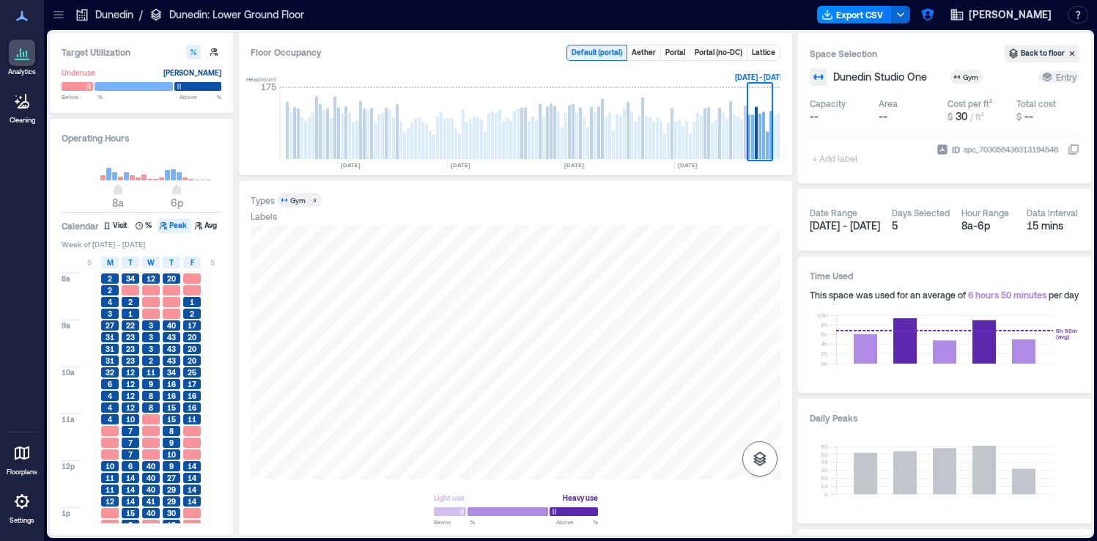
click at [770, 456] on button "button" at bounding box center [759, 458] width 35 height 35
click at [767, 375] on icon "button" at bounding box center [760, 381] width 18 height 18
click at [473, 299] on div "A1EPT028" at bounding box center [516, 352] width 530 height 254
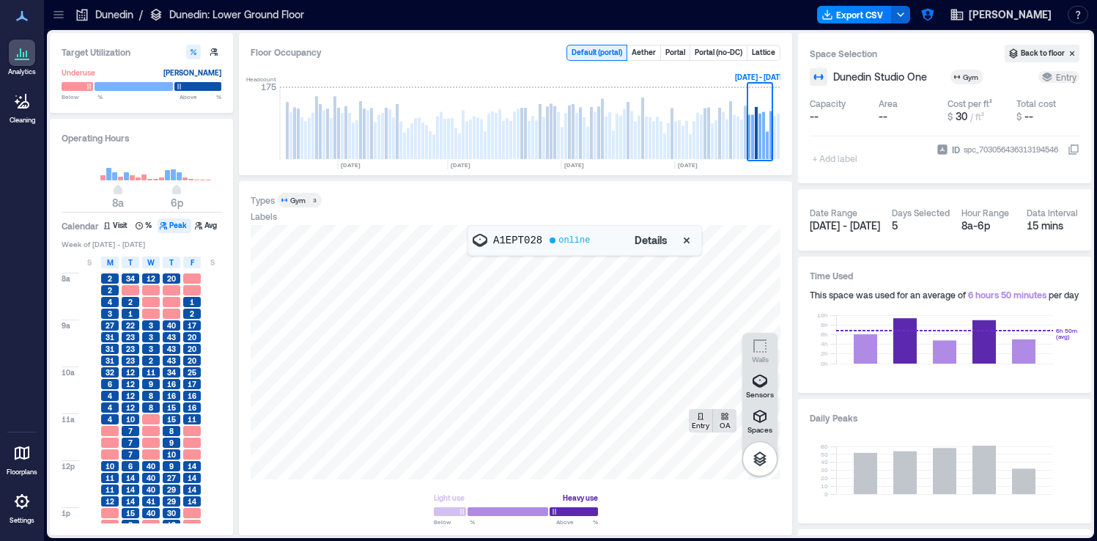
click at [644, 236] on span "Details" at bounding box center [650, 240] width 33 height 15
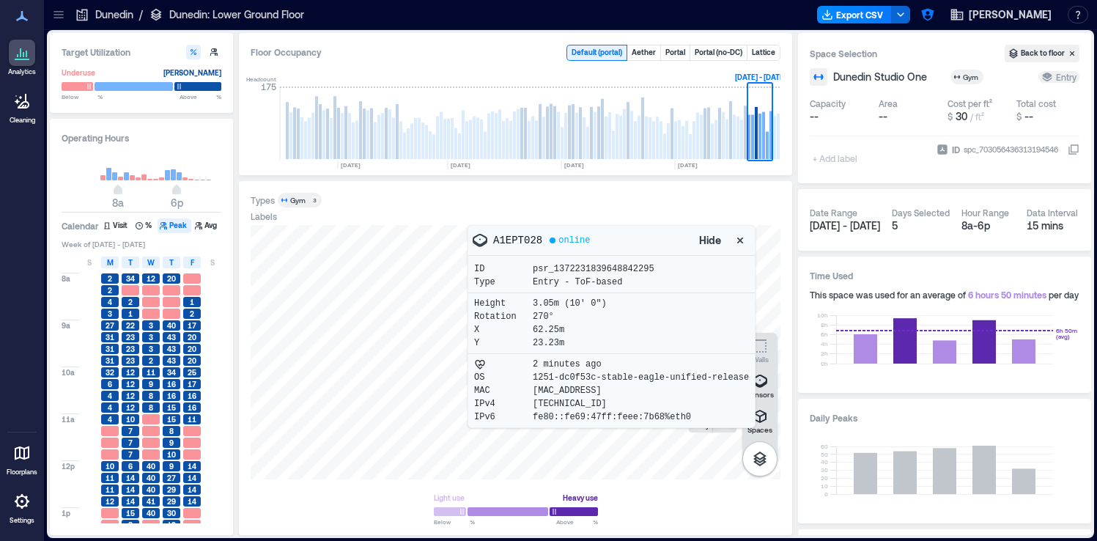
click at [741, 237] on icon "button" at bounding box center [740, 240] width 15 height 15
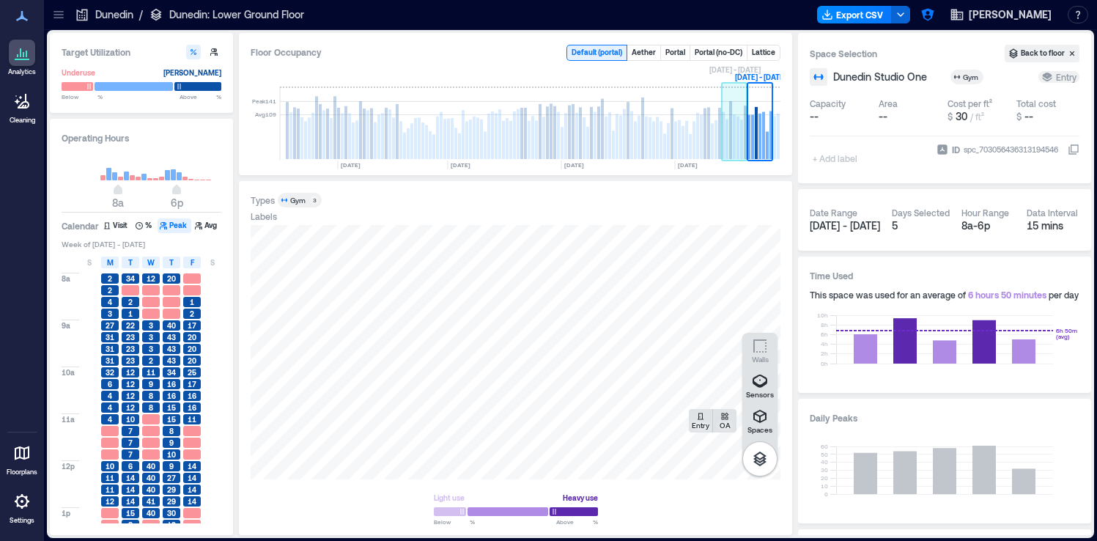
click at [734, 133] on rect at bounding box center [734, 137] width 3 height 44
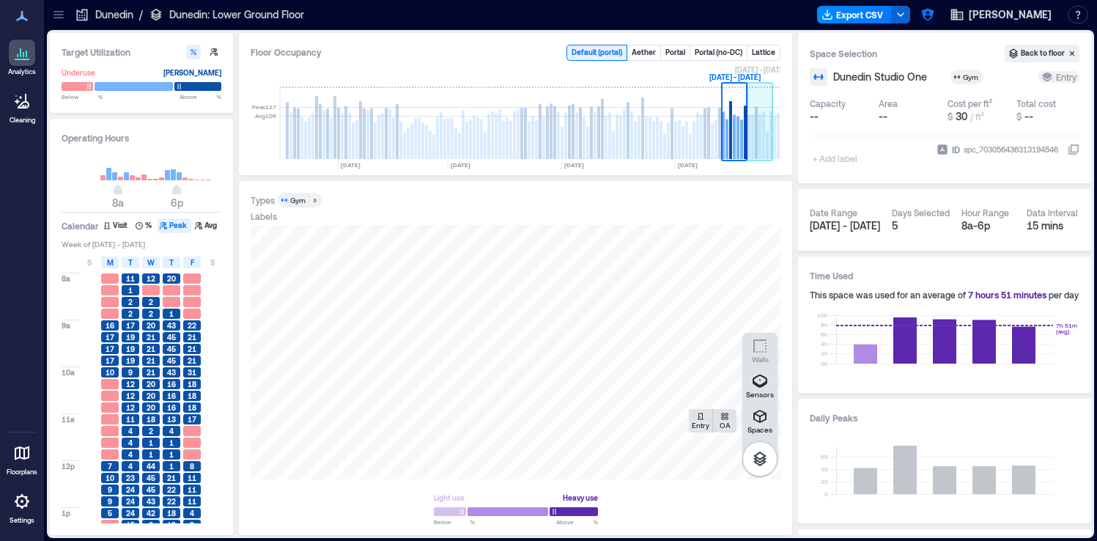
click at [759, 133] on rect at bounding box center [759, 136] width 3 height 45
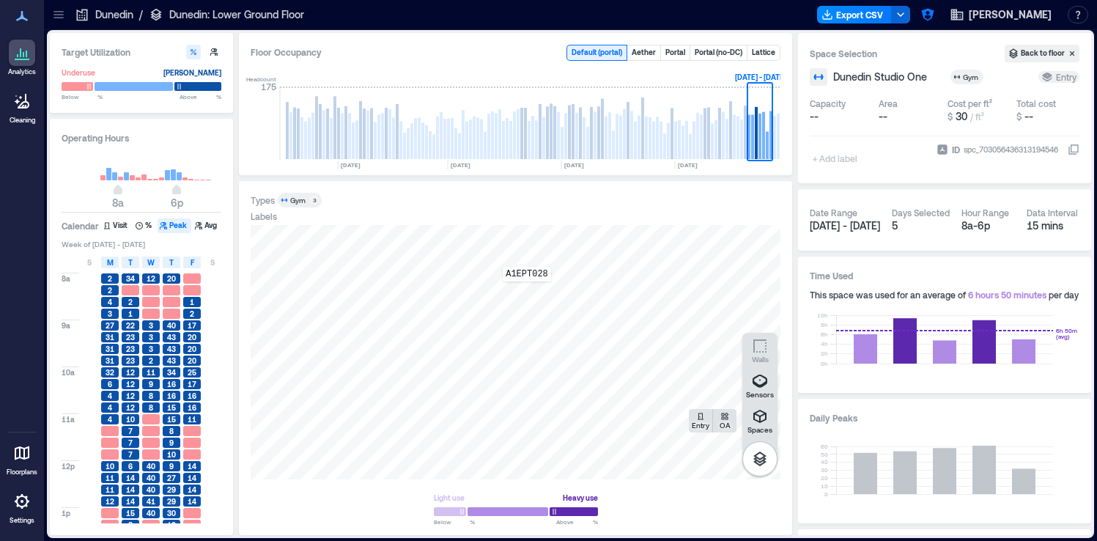
click at [527, 292] on div "A1EPT028" at bounding box center [516, 352] width 530 height 254
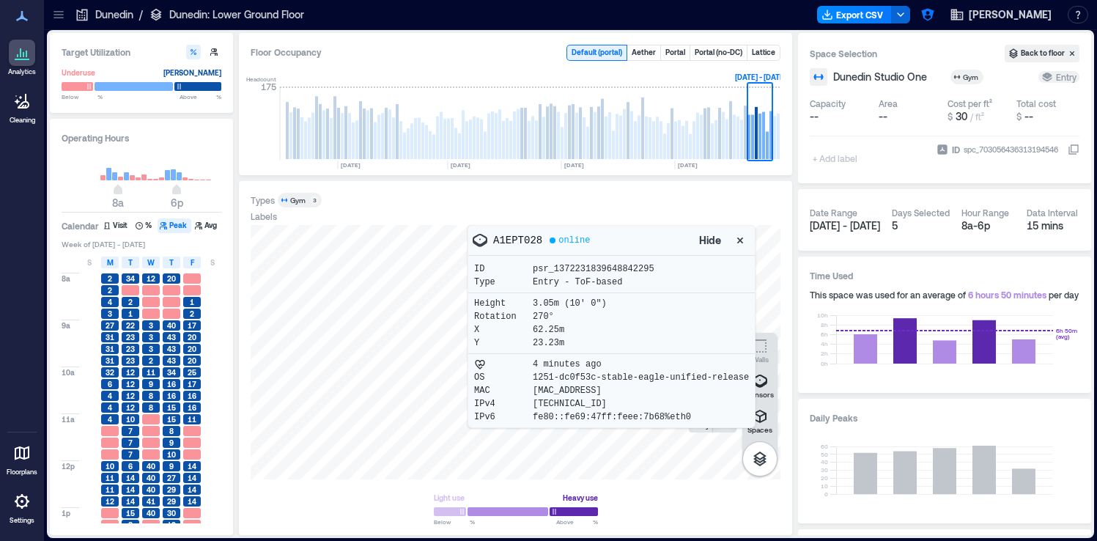
click at [744, 241] on icon "button" at bounding box center [740, 240] width 15 height 15
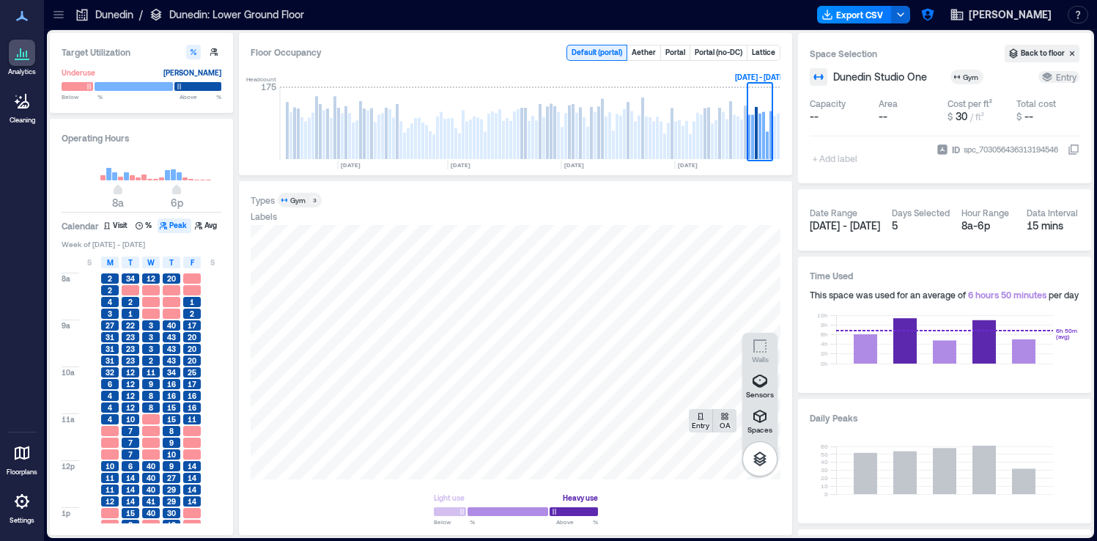
click at [28, 532] on div "Analytics Cleaning Floorplans Settings" at bounding box center [22, 270] width 44 height 541
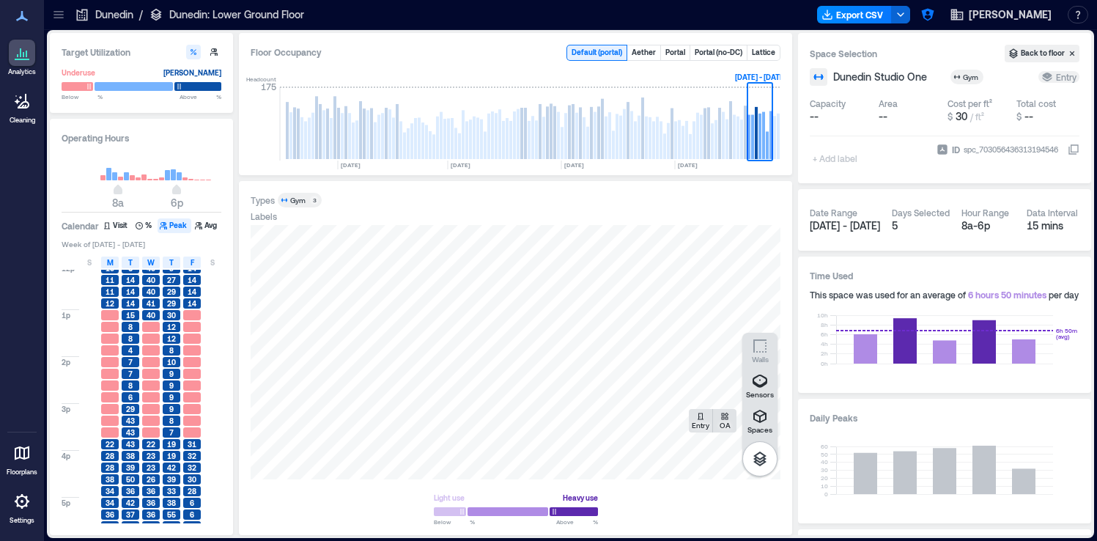
scroll to position [199, 0]
click at [619, 353] on div at bounding box center [516, 352] width 530 height 254
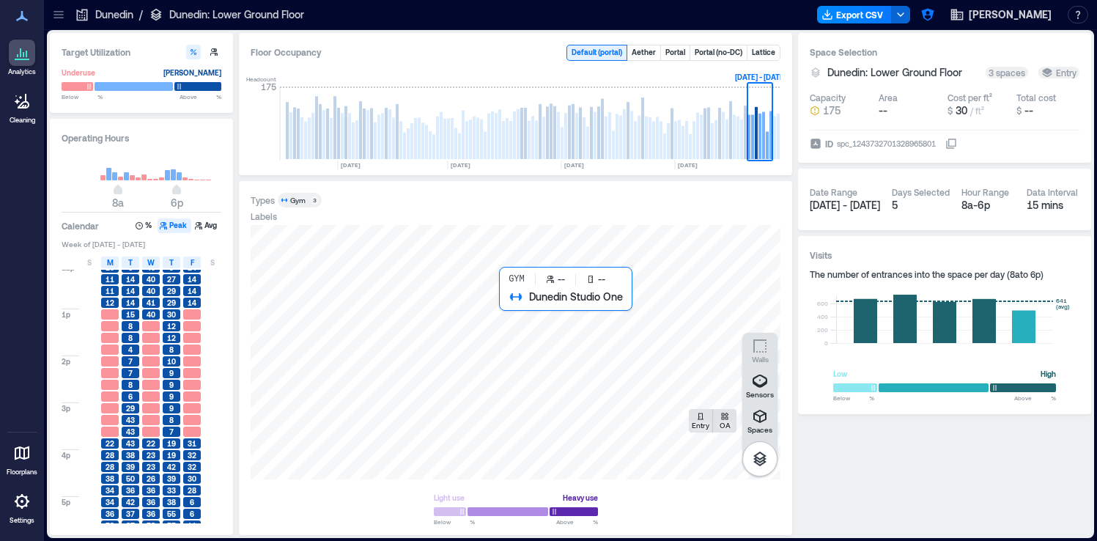
click at [628, 352] on div at bounding box center [516, 352] width 530 height 254
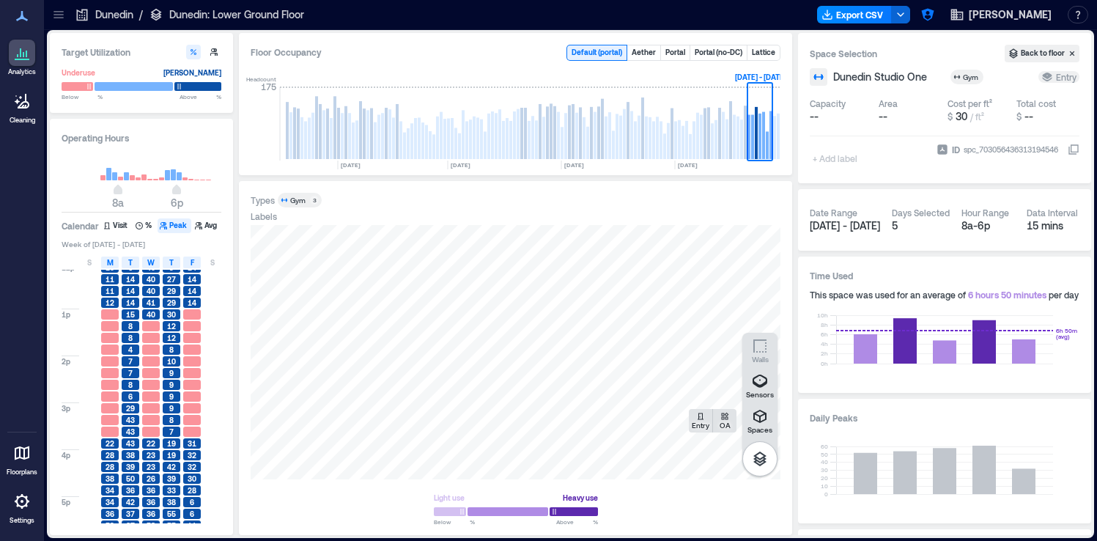
click at [1070, 148] on icon at bounding box center [1074, 148] width 8 height 8
click at [56, 11] on icon at bounding box center [58, 11] width 10 height 1
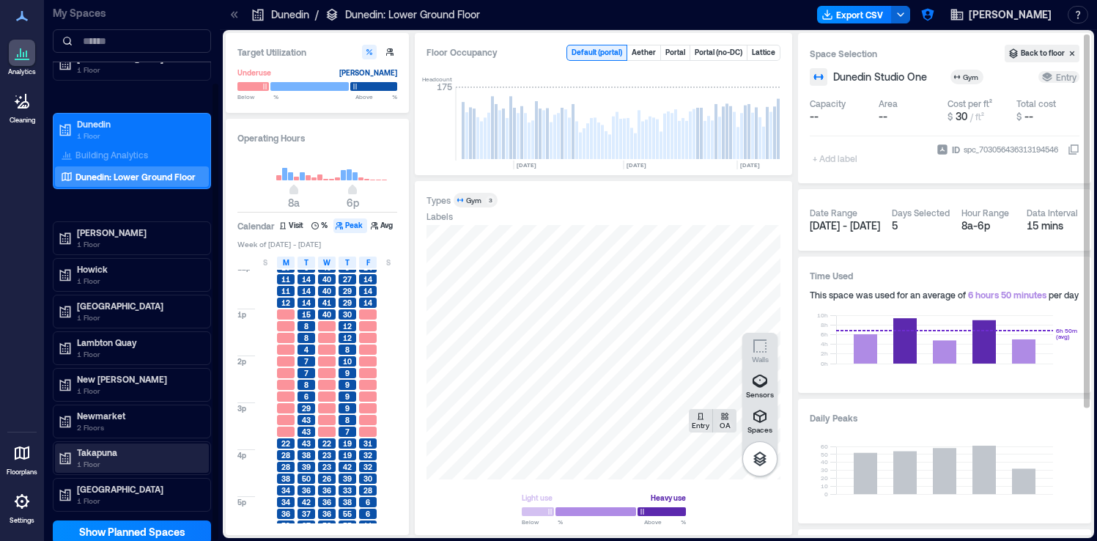
scroll to position [100, 0]
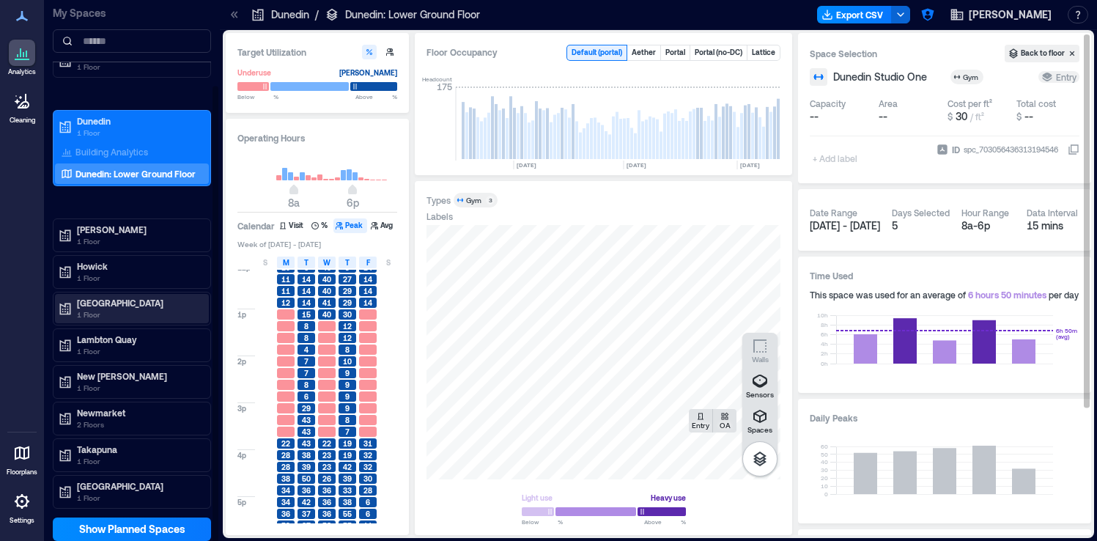
click at [140, 307] on p "Hutt City" at bounding box center [138, 303] width 123 height 12
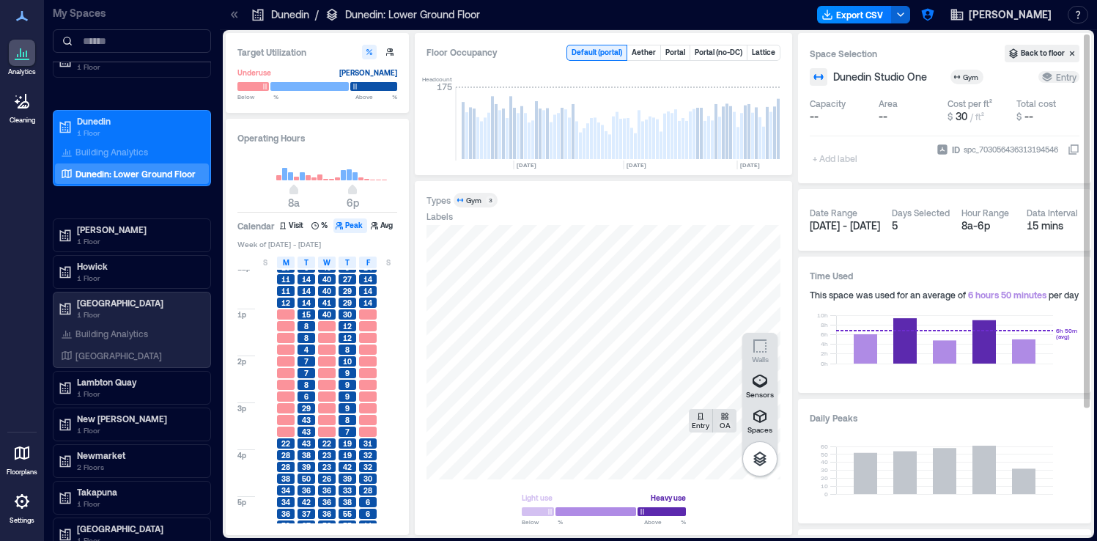
click at [237, 21] on icon at bounding box center [234, 14] width 15 height 15
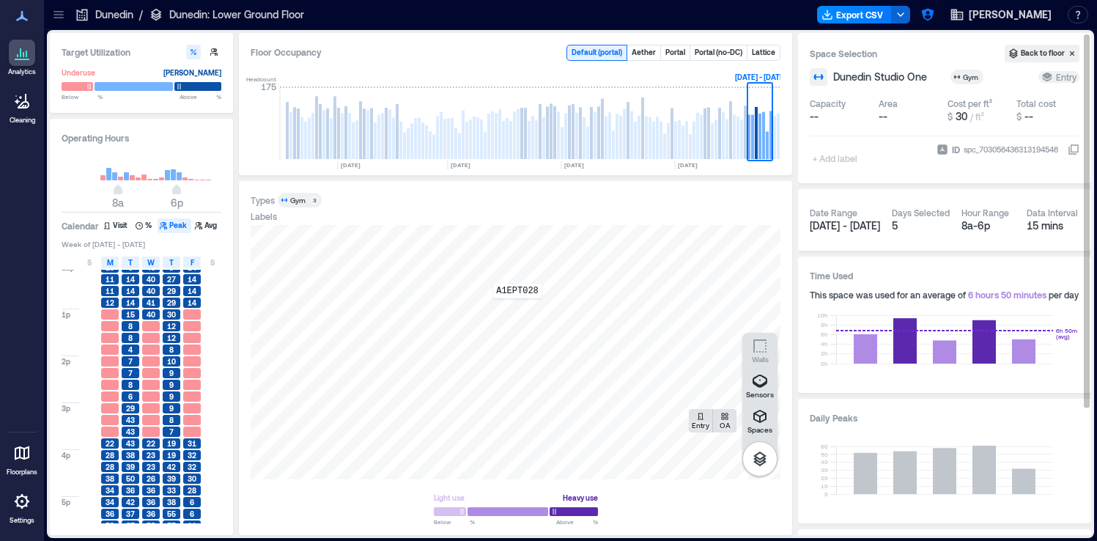
click at [517, 308] on div "A1EPT028" at bounding box center [516, 352] width 530 height 254
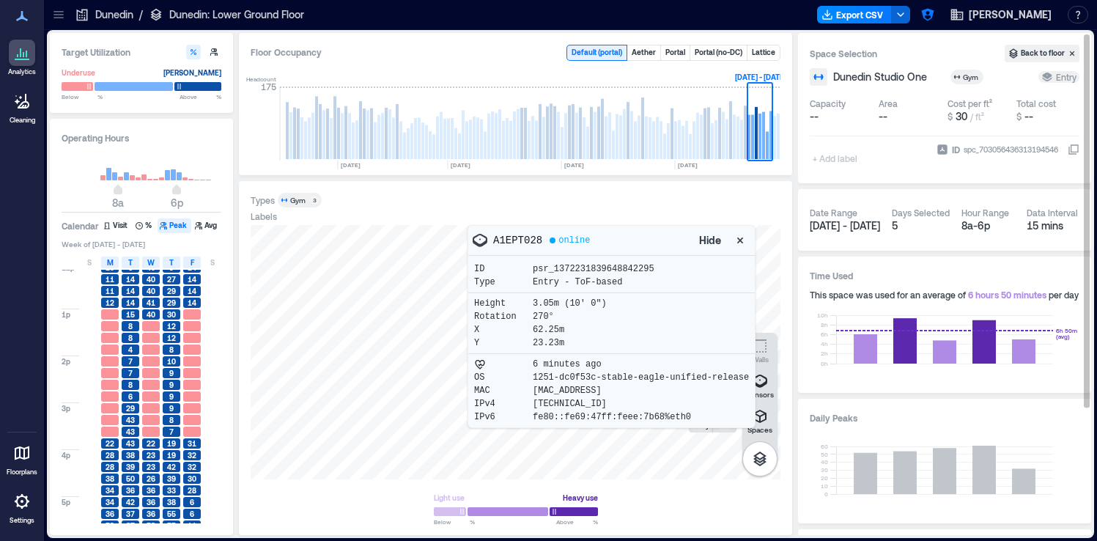
click at [744, 243] on icon "button" at bounding box center [740, 240] width 15 height 15
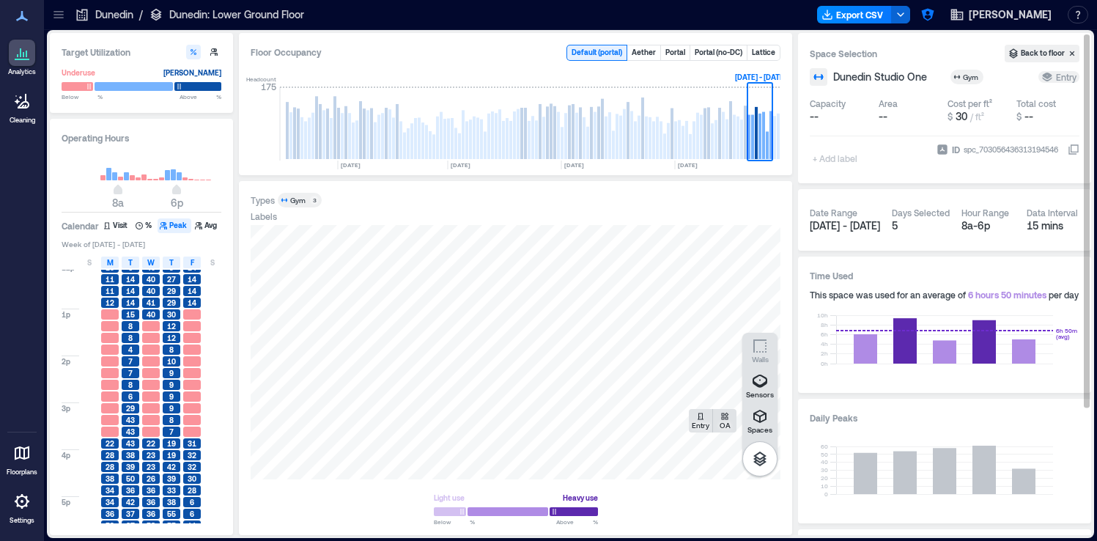
click at [21, 503] on icon at bounding box center [22, 501] width 18 height 18
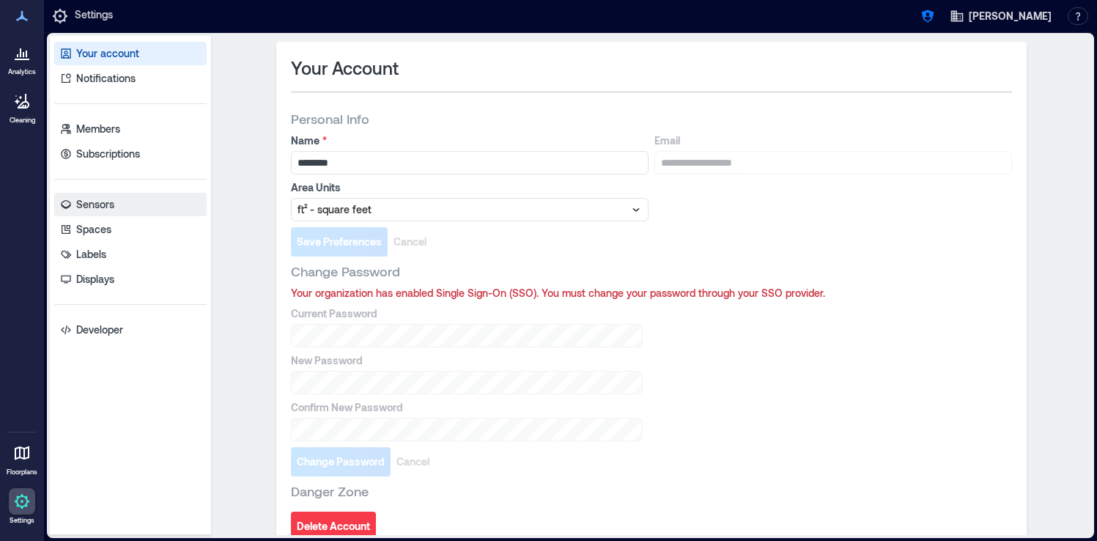
click at [113, 204] on p "Sensors" at bounding box center [95, 204] width 38 height 15
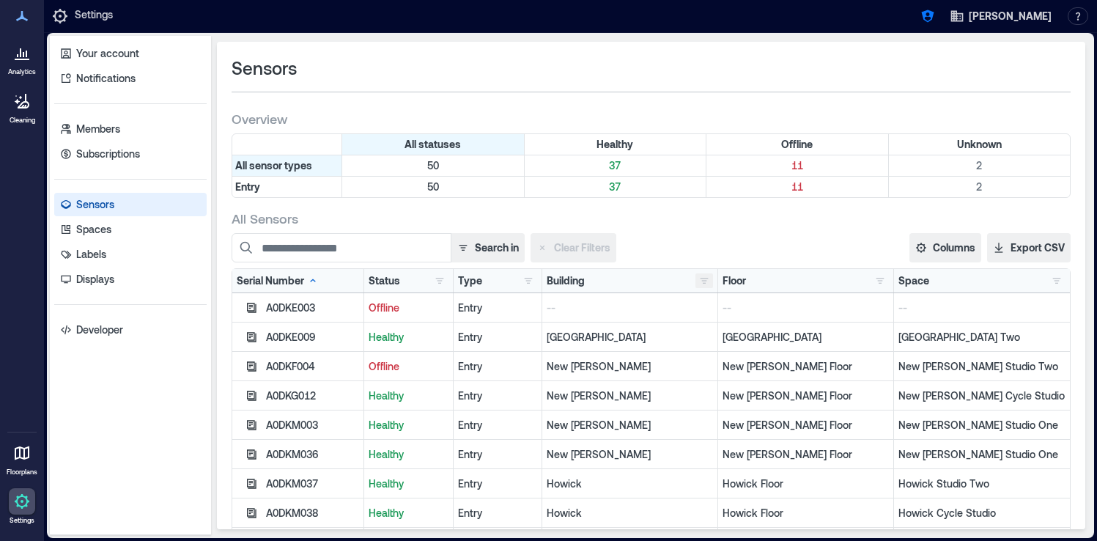
click at [705, 281] on button "button" at bounding box center [704, 280] width 18 height 15
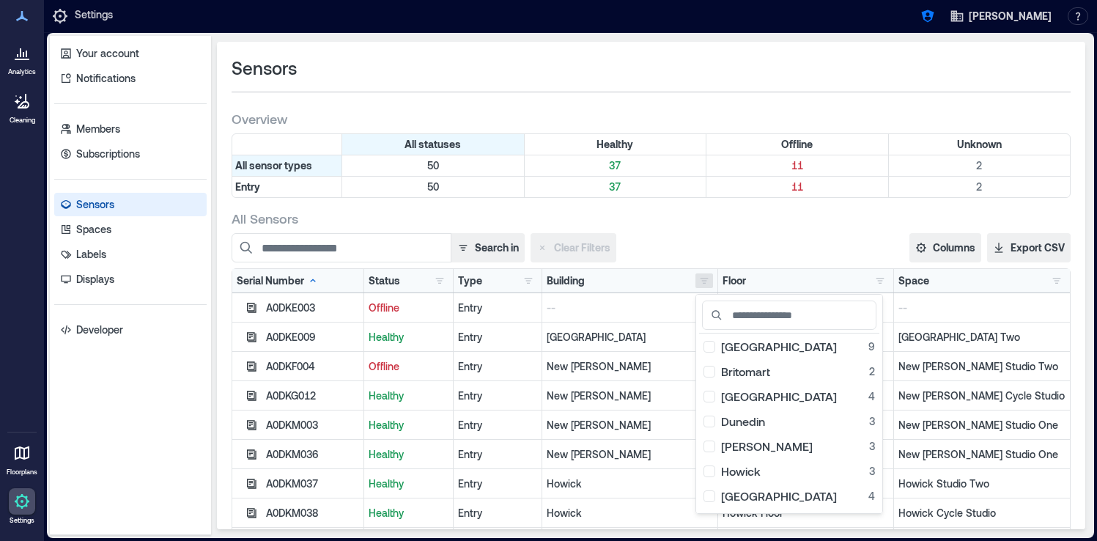
click at [23, 64] on div at bounding box center [22, 53] width 26 height 26
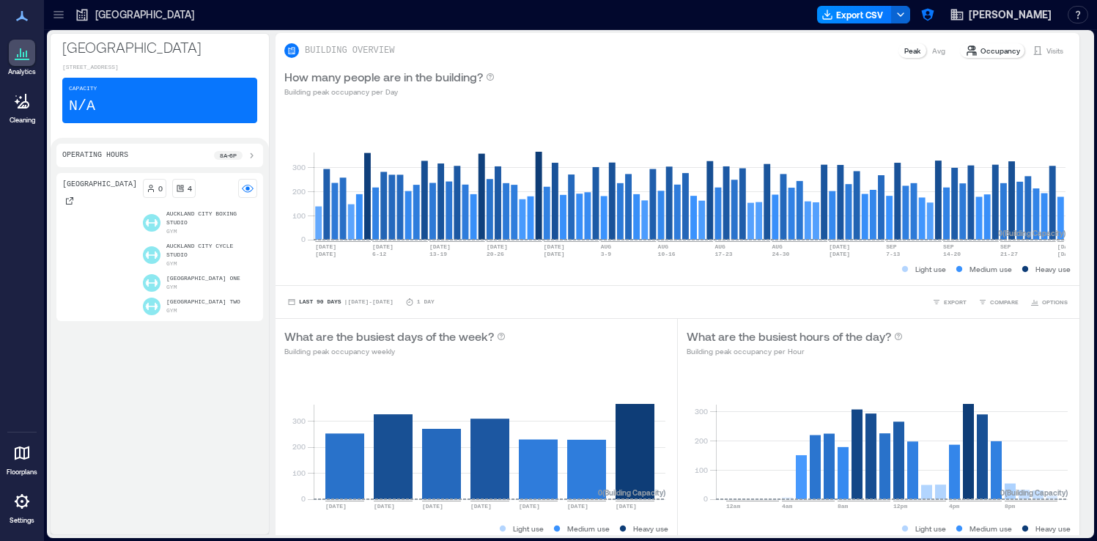
click at [57, 25] on div at bounding box center [58, 14] width 23 height 23
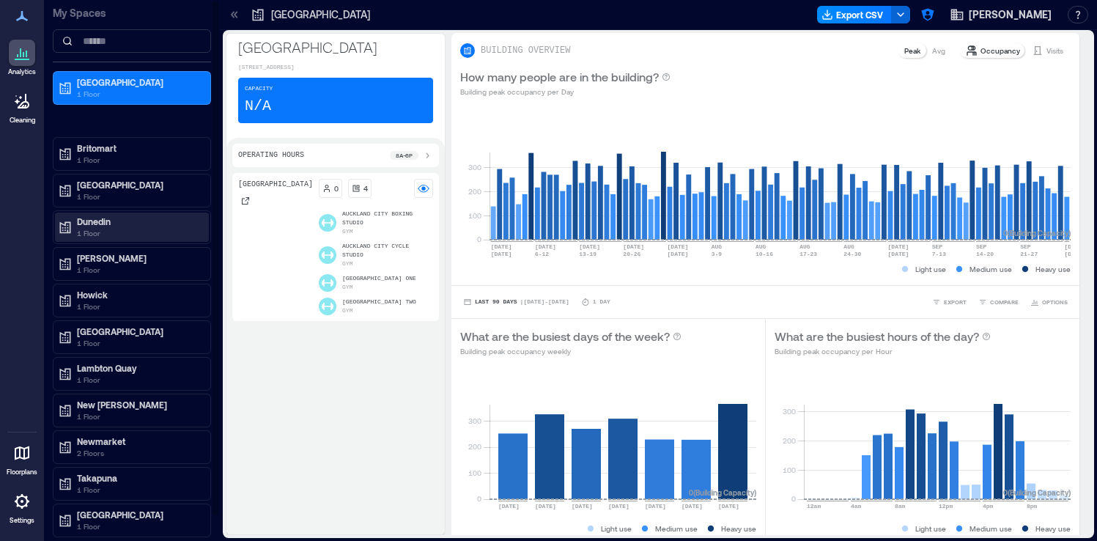
click at [86, 220] on p "Dunedin" at bounding box center [138, 221] width 123 height 12
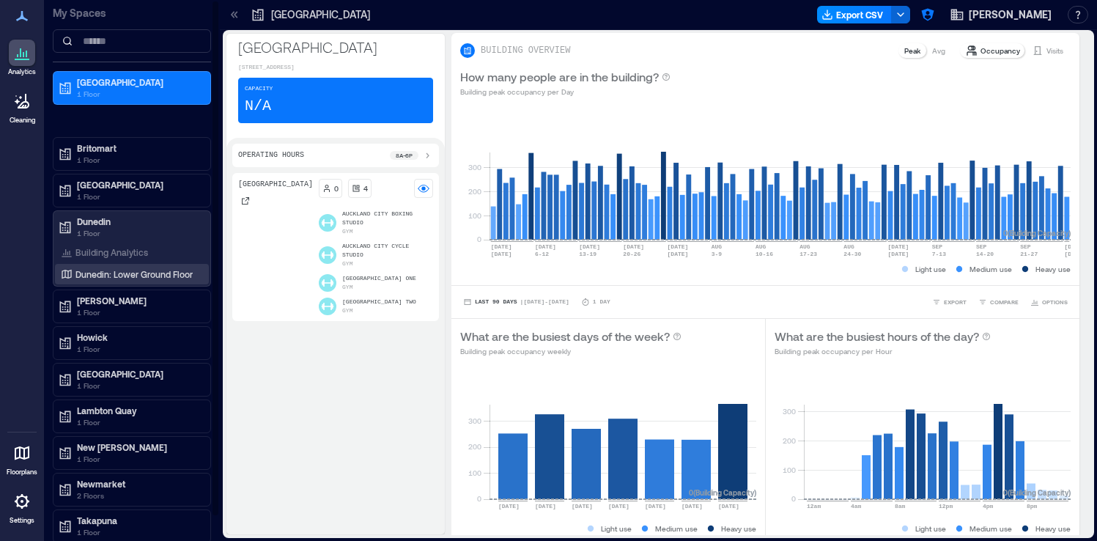
click at [89, 275] on p "Dunedin: Lower Ground Floor" at bounding box center [133, 274] width 117 height 12
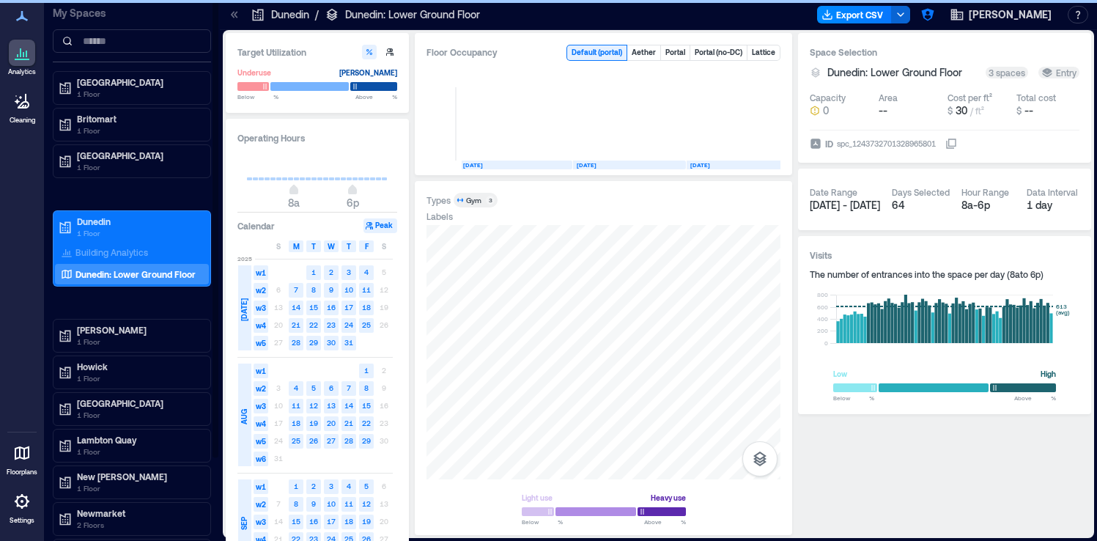
scroll to position [0, 2077]
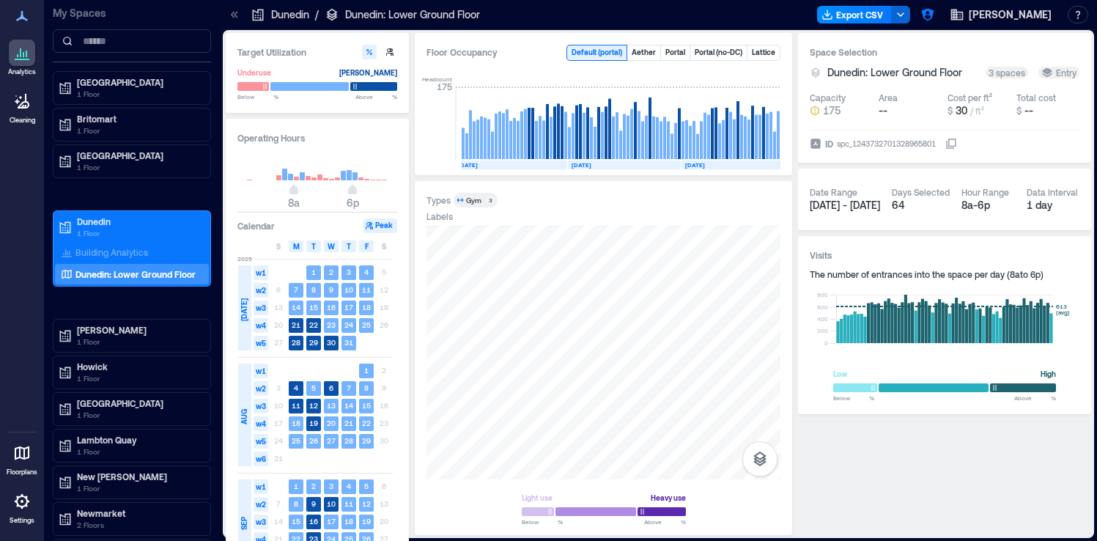
click at [233, 14] on icon at bounding box center [234, 14] width 15 height 15
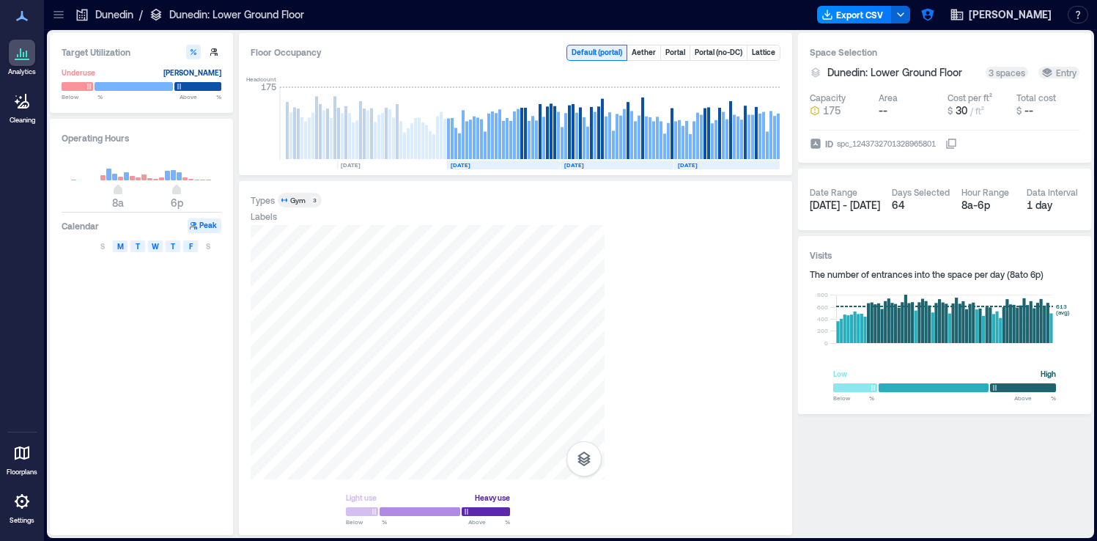
scroll to position [0, 1909]
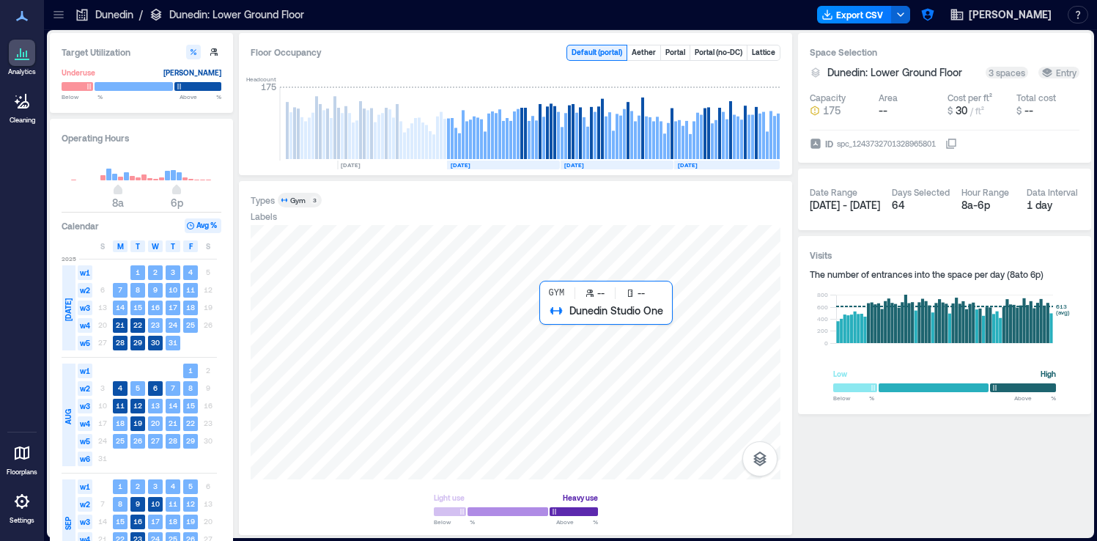
click at [596, 338] on div at bounding box center [516, 352] width 530 height 254
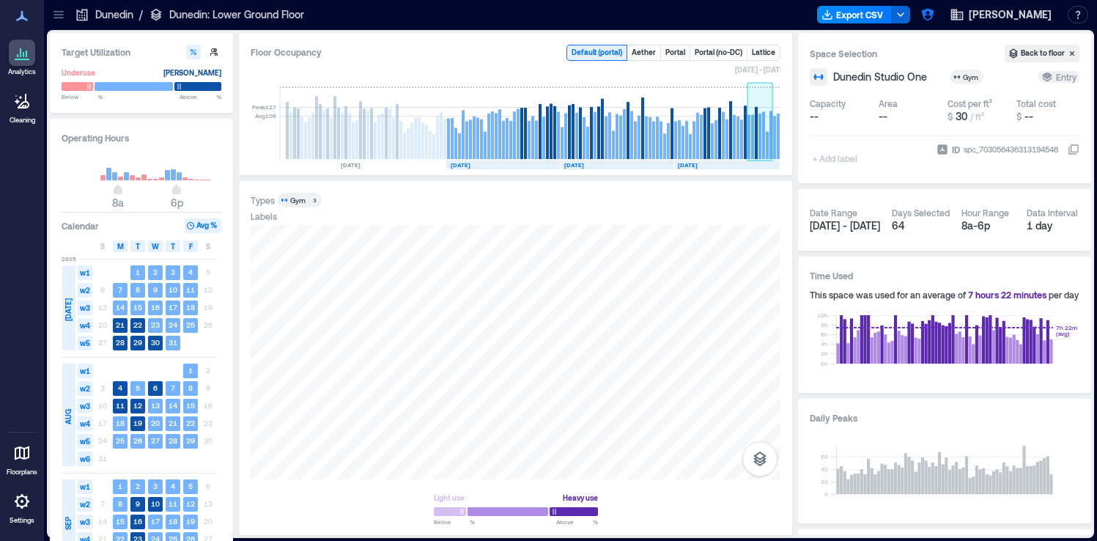
click at [762, 132] on rect at bounding box center [763, 135] width 3 height 47
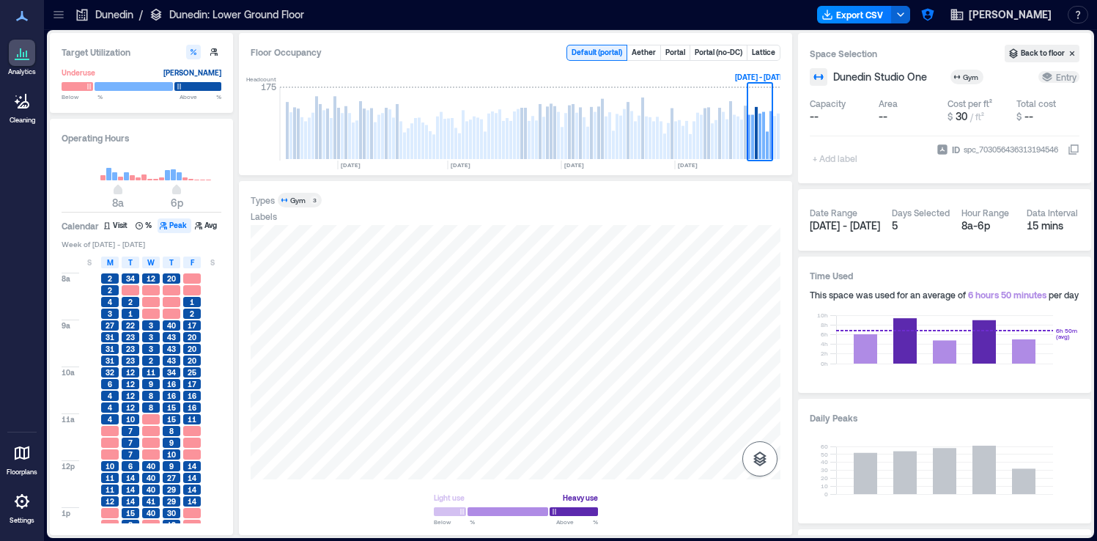
click at [755, 458] on icon "button" at bounding box center [759, 458] width 13 height 15
click at [761, 382] on icon "button" at bounding box center [760, 381] width 18 height 18
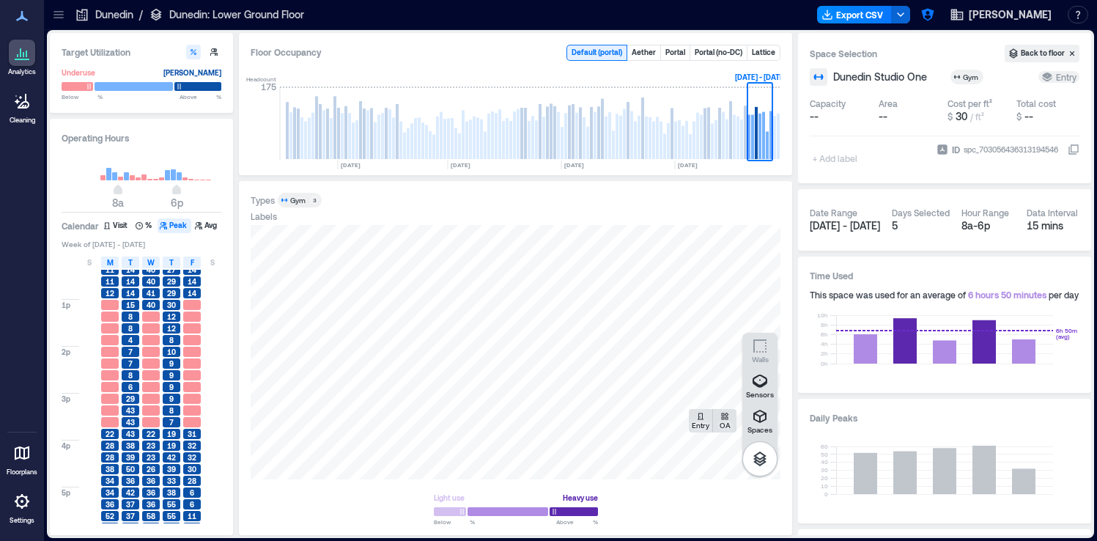
scroll to position [204, 0]
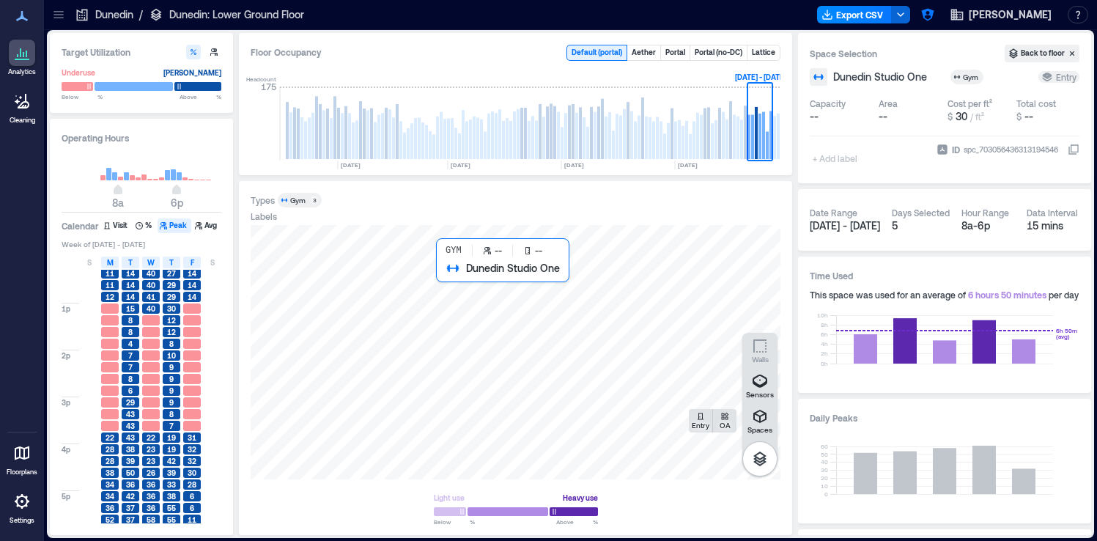
click at [463, 284] on div at bounding box center [516, 352] width 530 height 254
drag, startPoint x: 542, startPoint y: 240, endPoint x: 486, endPoint y: 239, distance: 56.4
click at [486, 239] on div "A1EPT028 online" at bounding box center [550, 241] width 159 height 18
copy p "A1EPT028"
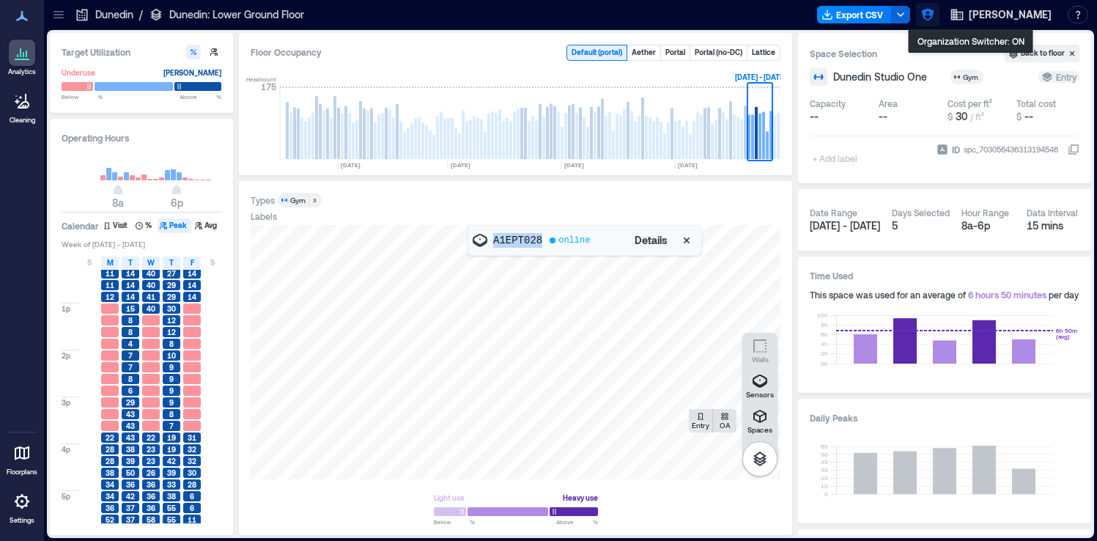
click at [935, 18] on icon "button" at bounding box center [927, 14] width 15 height 15
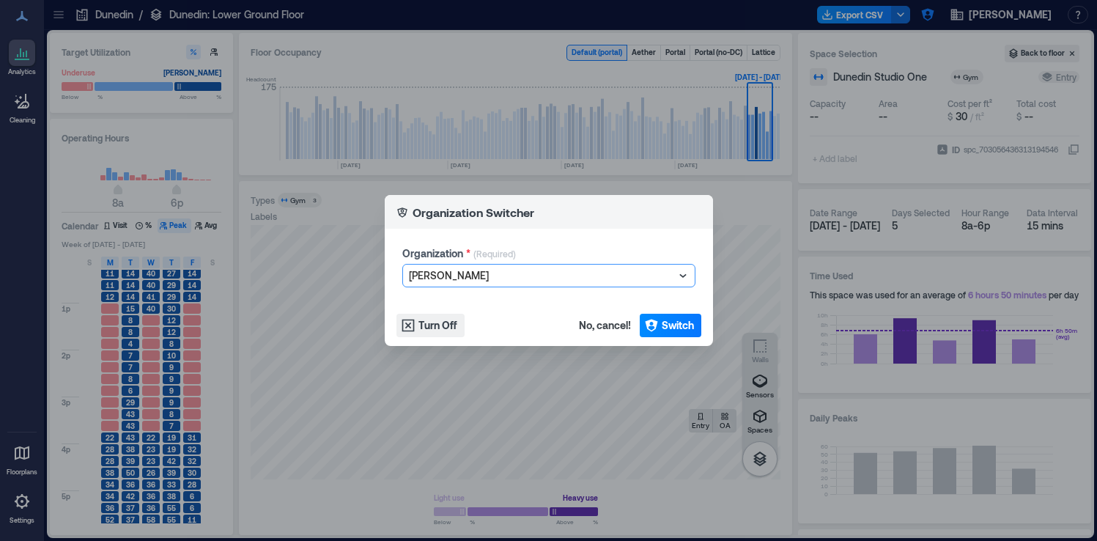
click at [493, 279] on div at bounding box center [541, 276] width 265 height 18
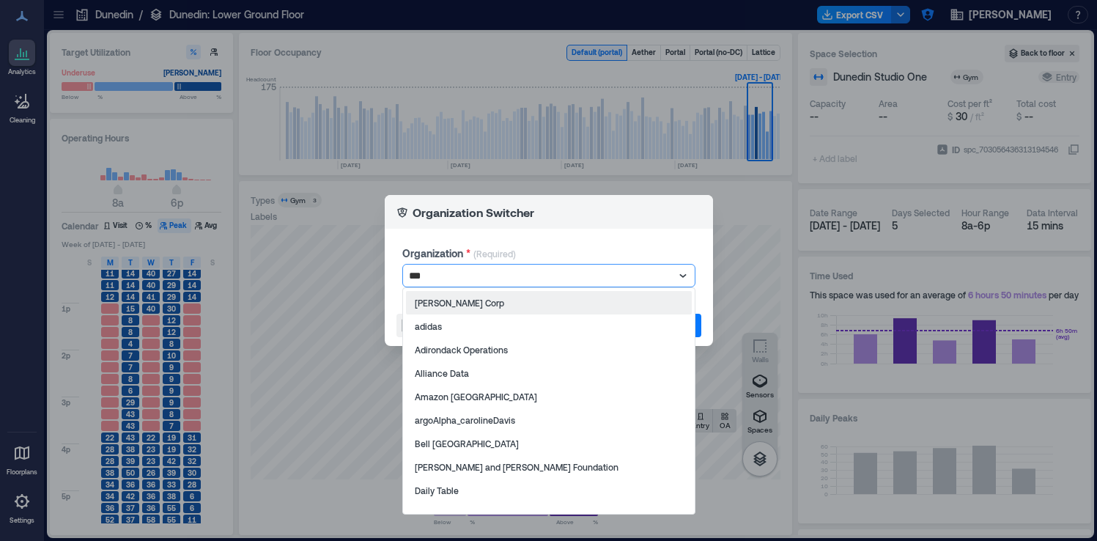
type input "****"
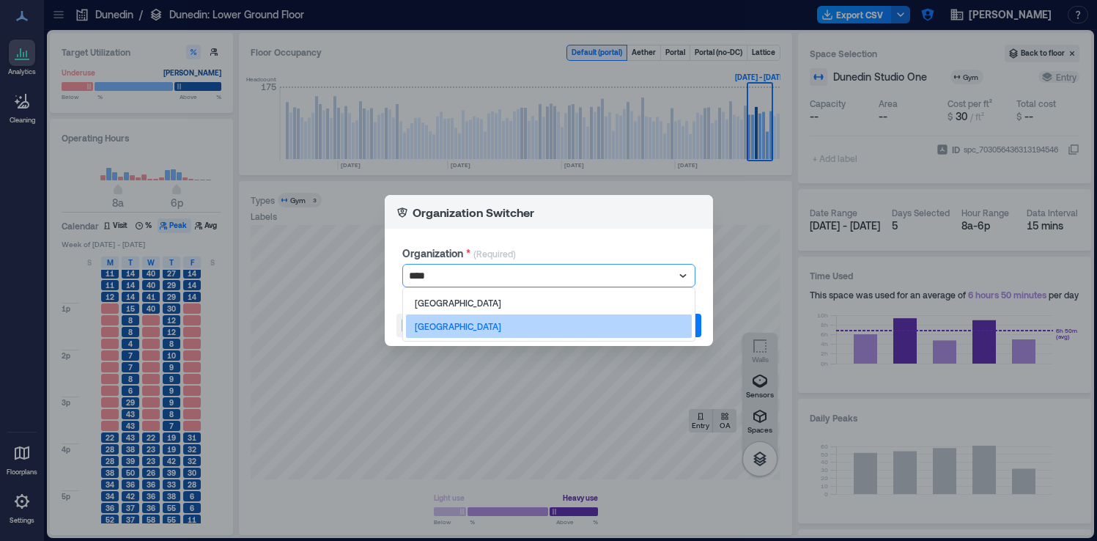
click at [485, 328] on p "[GEOGRAPHIC_DATA]" at bounding box center [458, 326] width 86 height 12
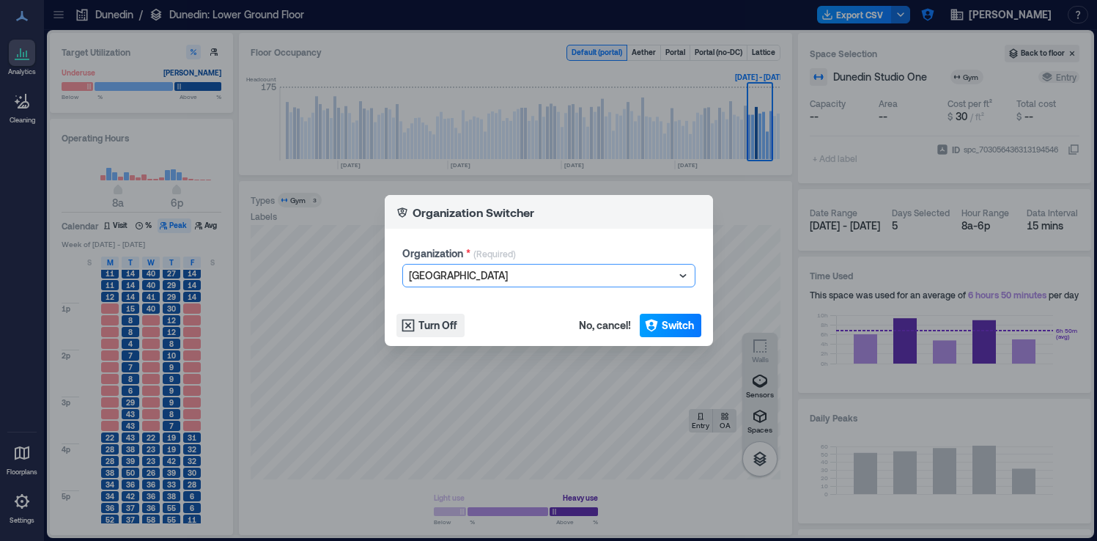
click at [684, 330] on span "Switch" at bounding box center [678, 325] width 32 height 15
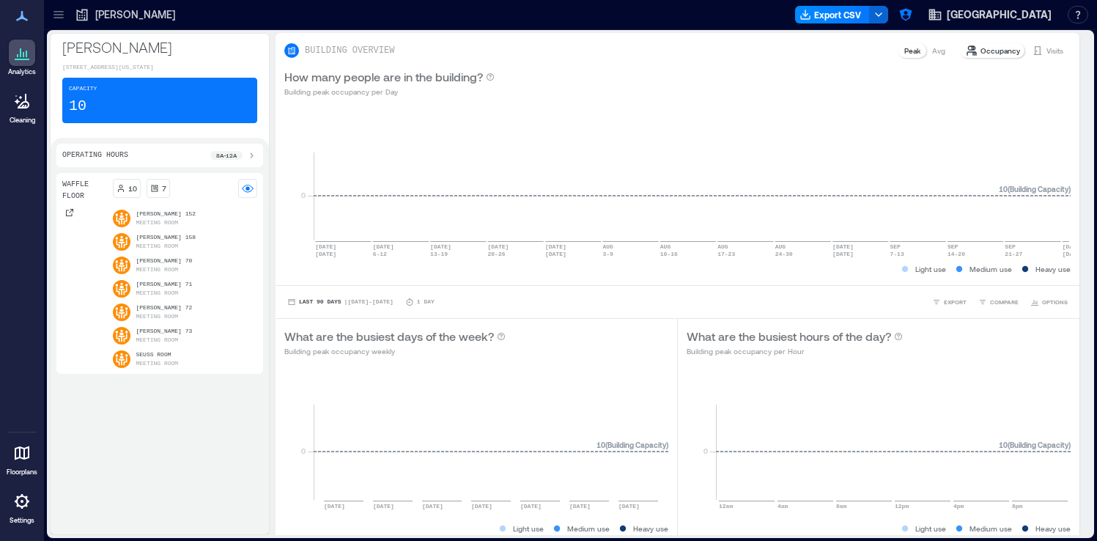
click at [23, 502] on icon at bounding box center [22, 501] width 3 height 3
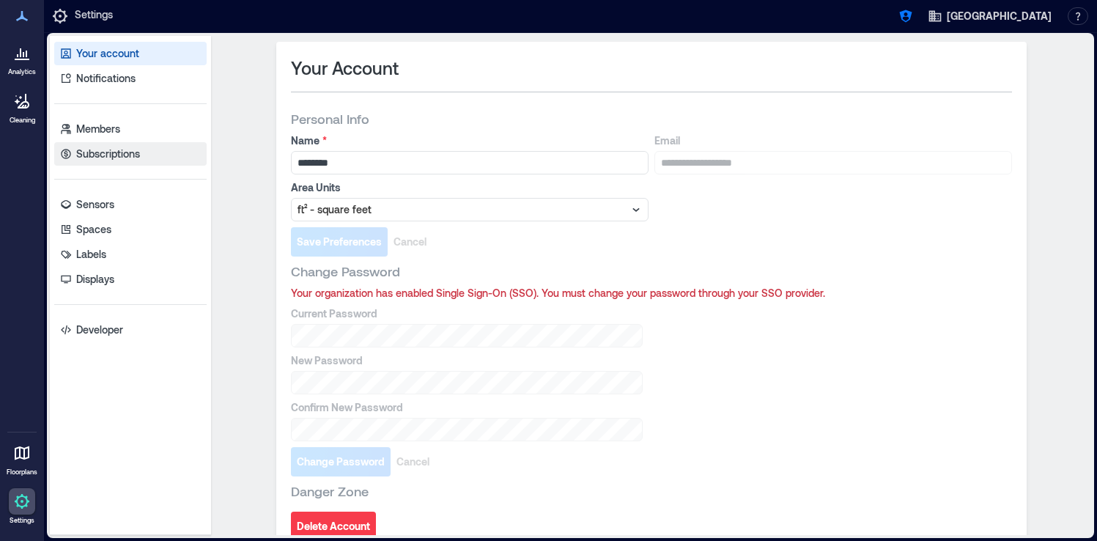
click at [108, 149] on p "Subscriptions" at bounding box center [108, 154] width 64 height 15
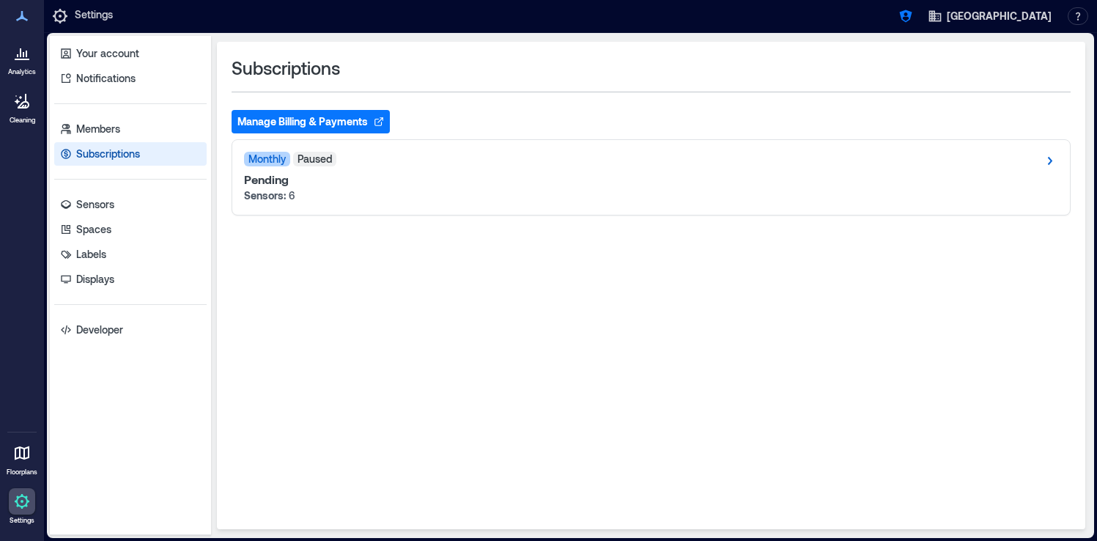
click at [324, 122] on button "Manage Billing & Payments" at bounding box center [311, 121] width 158 height 23
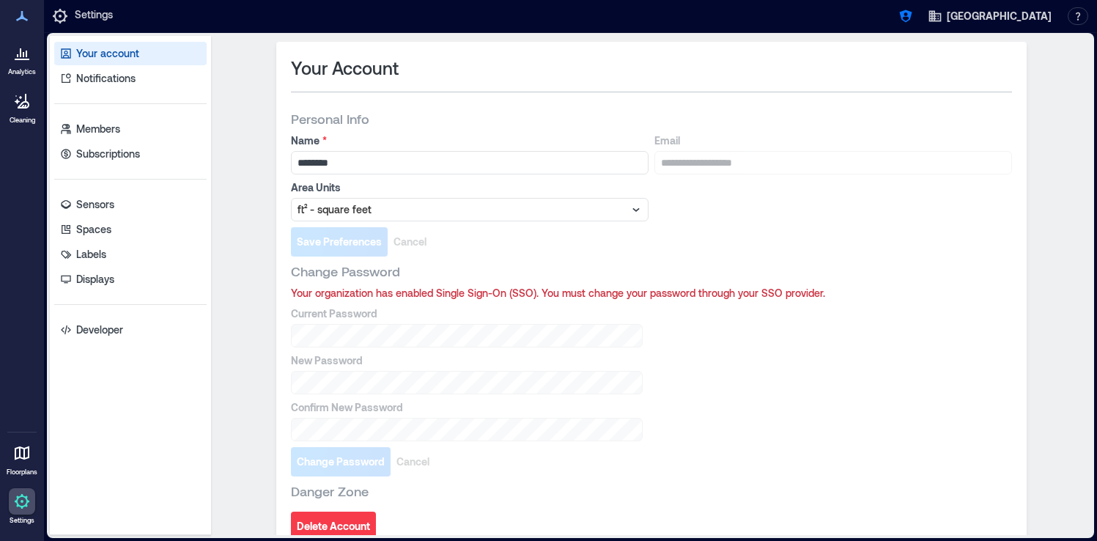
click at [19, 63] on div at bounding box center [22, 53] width 26 height 26
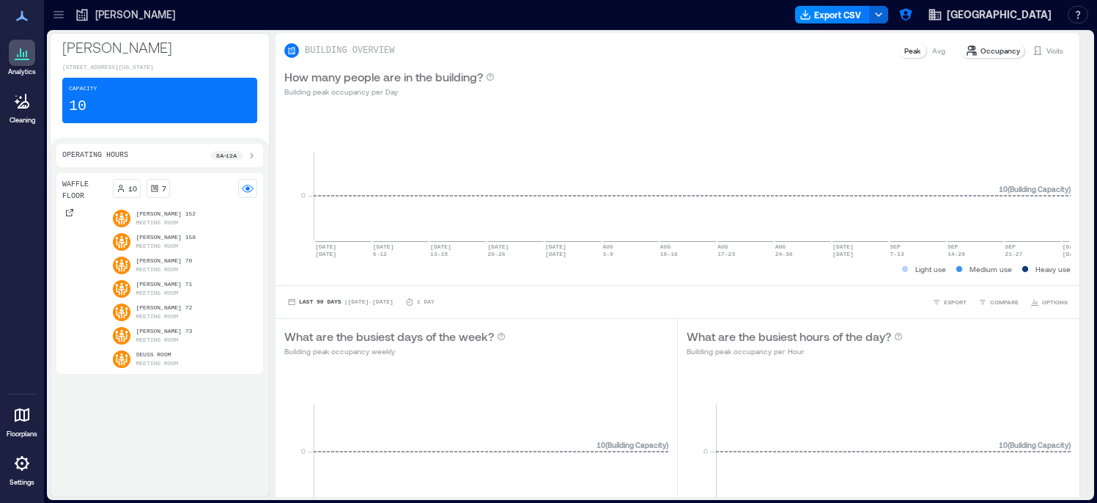
click at [21, 458] on icon at bounding box center [22, 463] width 15 height 15
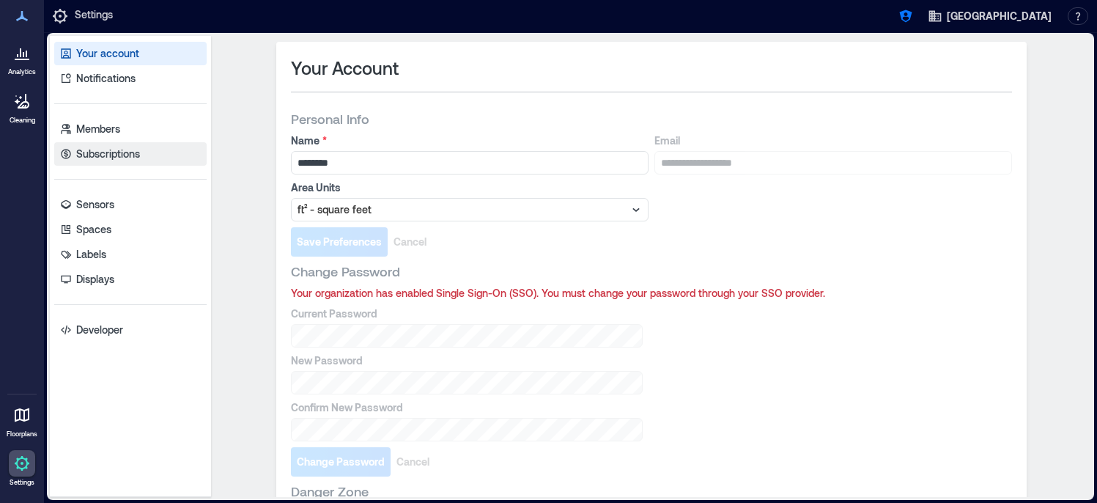
click at [127, 160] on p "Subscriptions" at bounding box center [108, 154] width 64 height 15
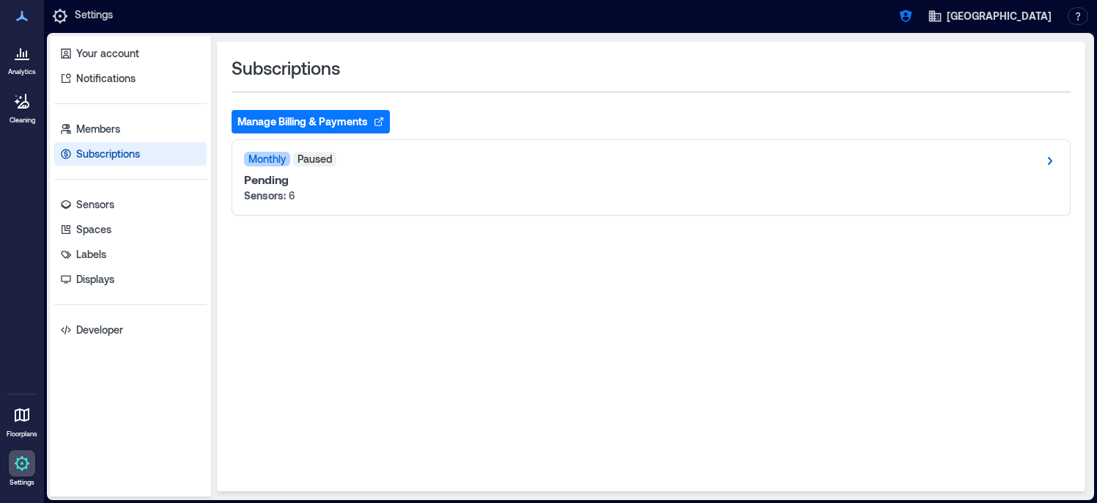
click at [278, 125] on button "Manage Billing & Payments" at bounding box center [311, 121] width 158 height 23
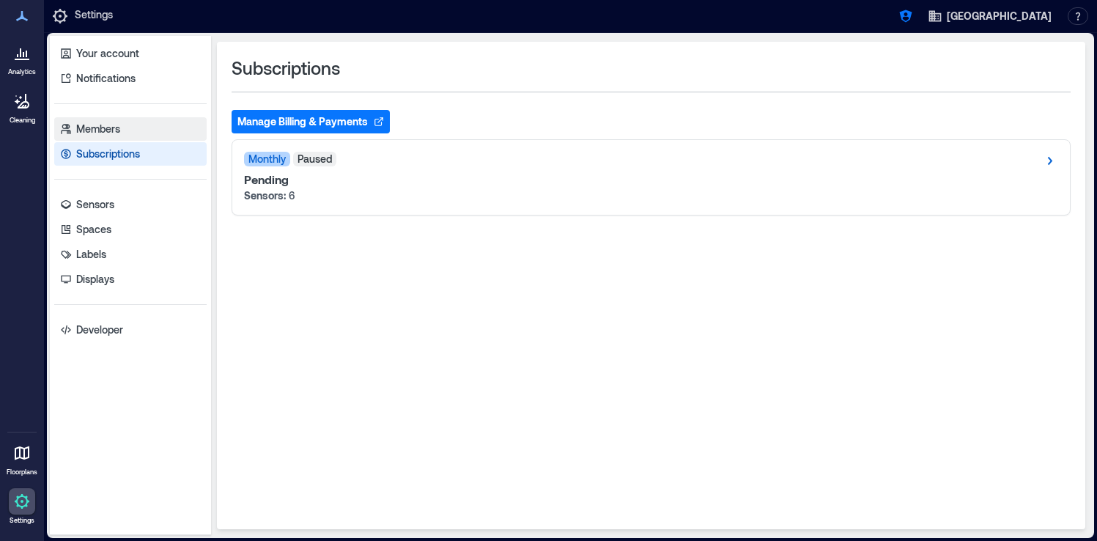
click at [127, 136] on link "Members" at bounding box center [130, 128] width 152 height 23
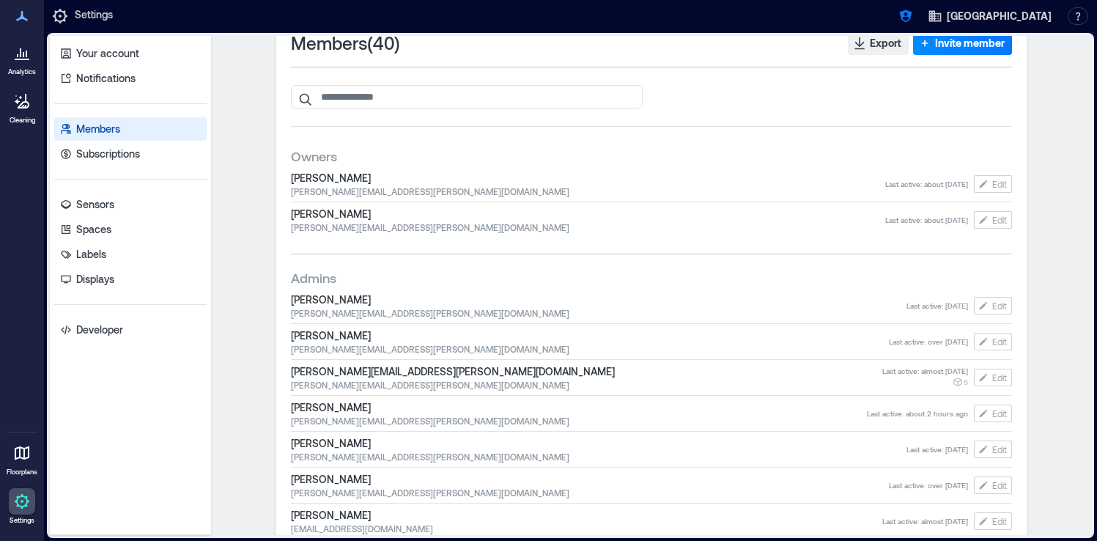
scroll to position [23, 0]
